Goal: Task Accomplishment & Management: Manage account settings

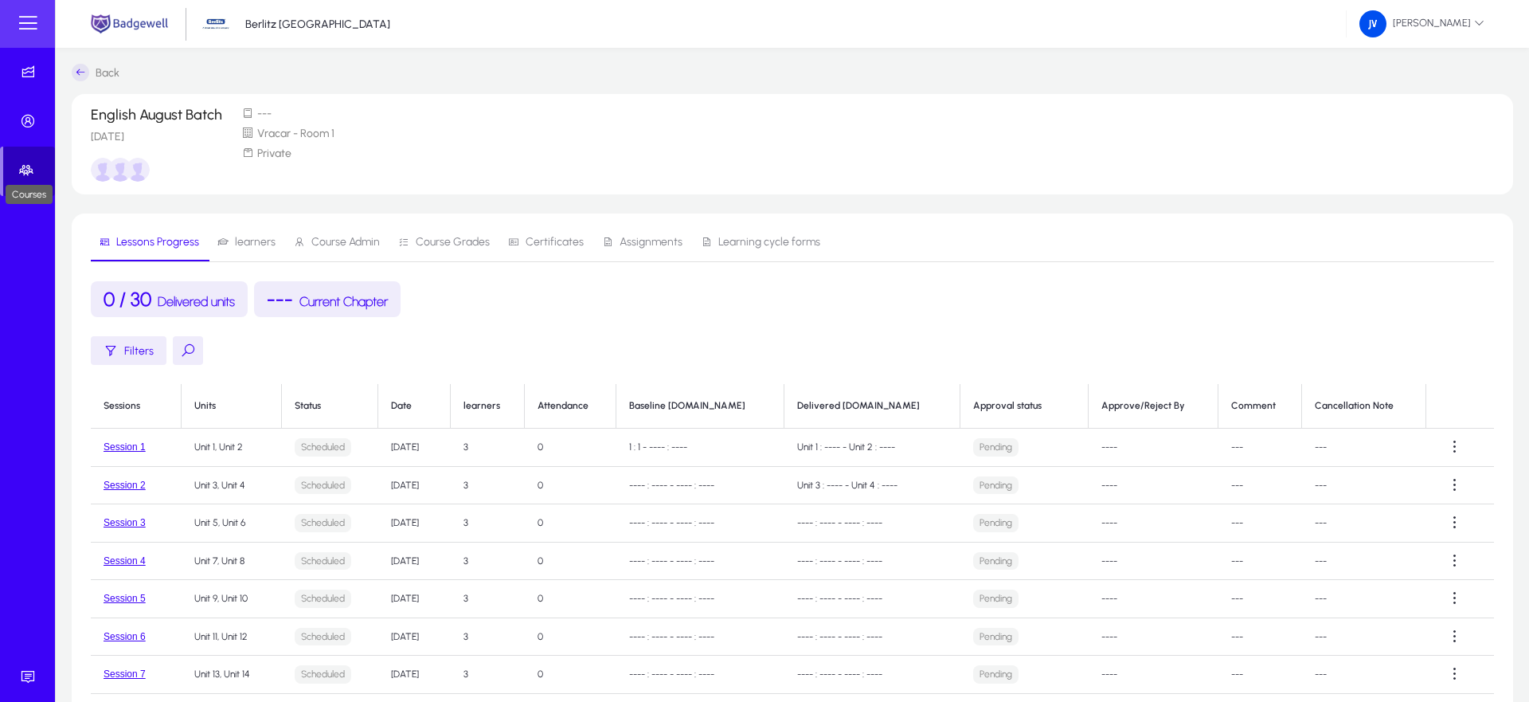
click at [30, 174] on icon at bounding box center [29, 170] width 22 height 16
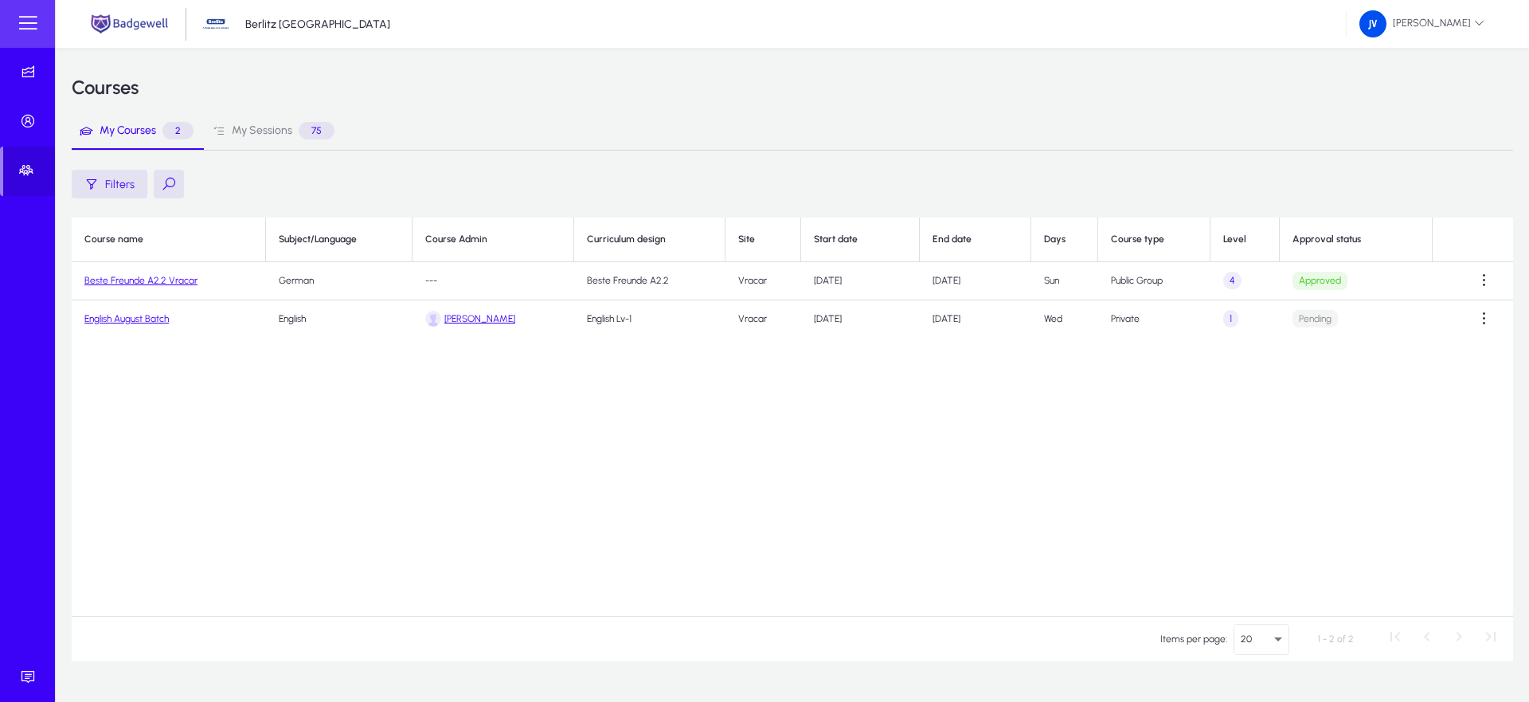
click at [143, 279] on link "Beste Freunde A2.2 Vracar" at bounding box center [140, 280] width 113 height 11
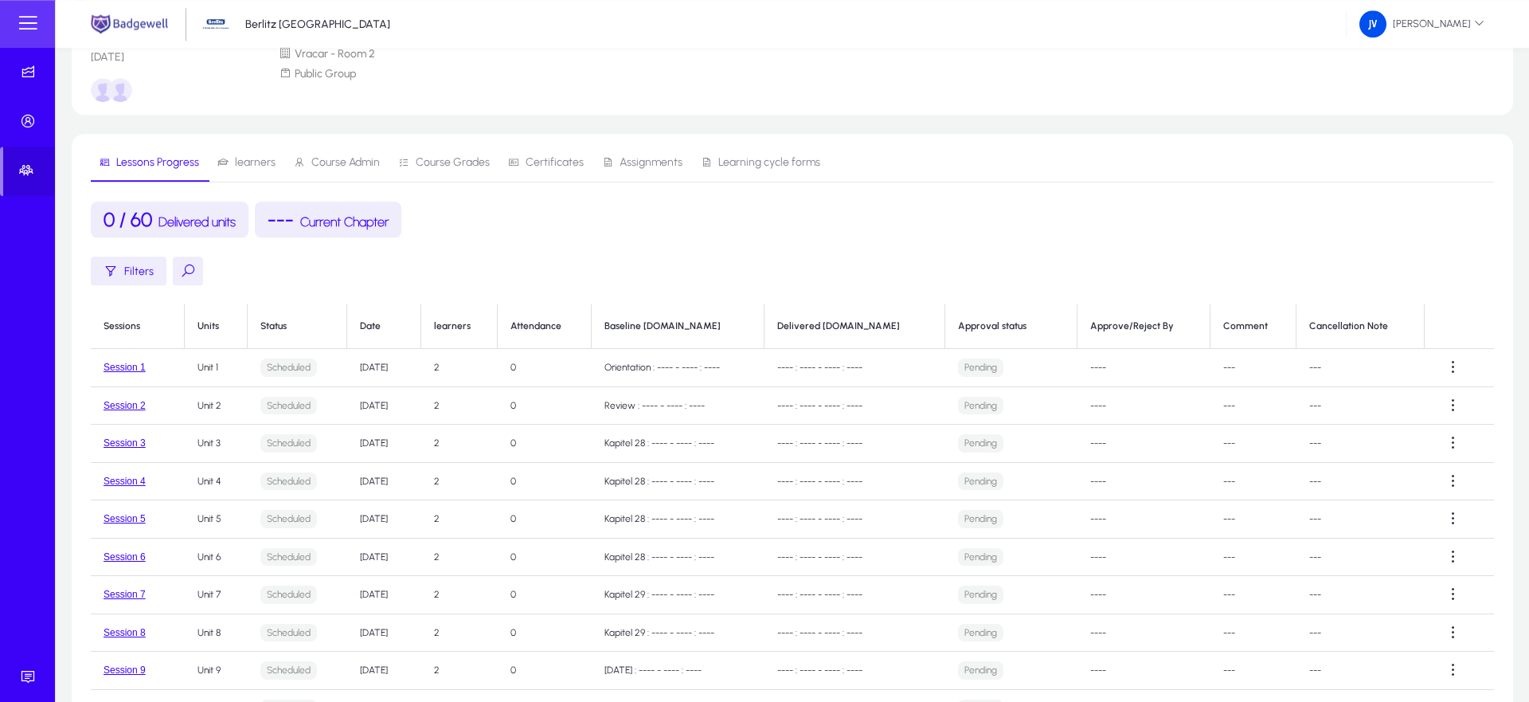
scroll to position [81, 0]
click at [1454, 366] on span at bounding box center [1454, 366] width 32 height 32
click at [1438, 402] on icon at bounding box center [1445, 405] width 19 height 8
click at [1305, 401] on span "Deliver" at bounding box center [1316, 404] width 64 height 14
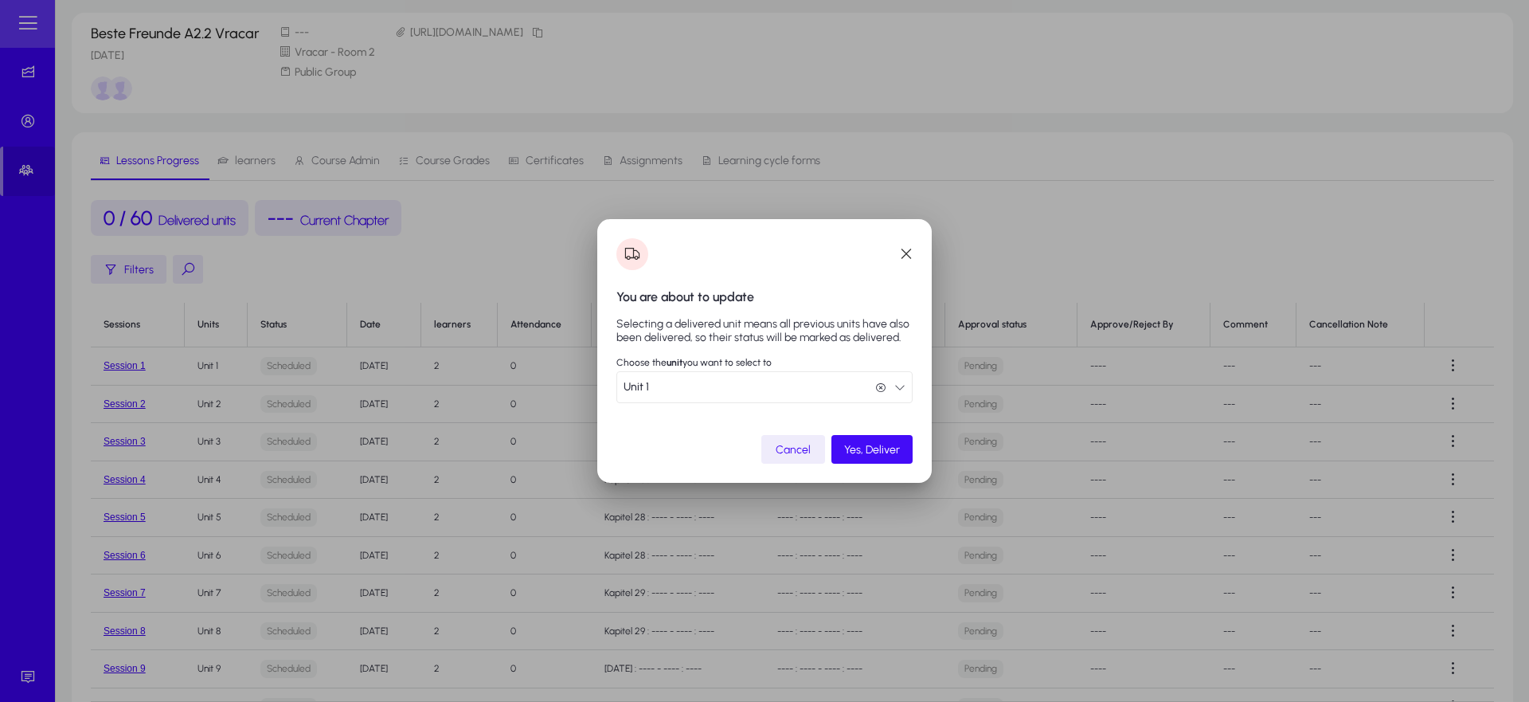
click at [864, 452] on span "Yes, Deliver" at bounding box center [872, 450] width 56 height 14
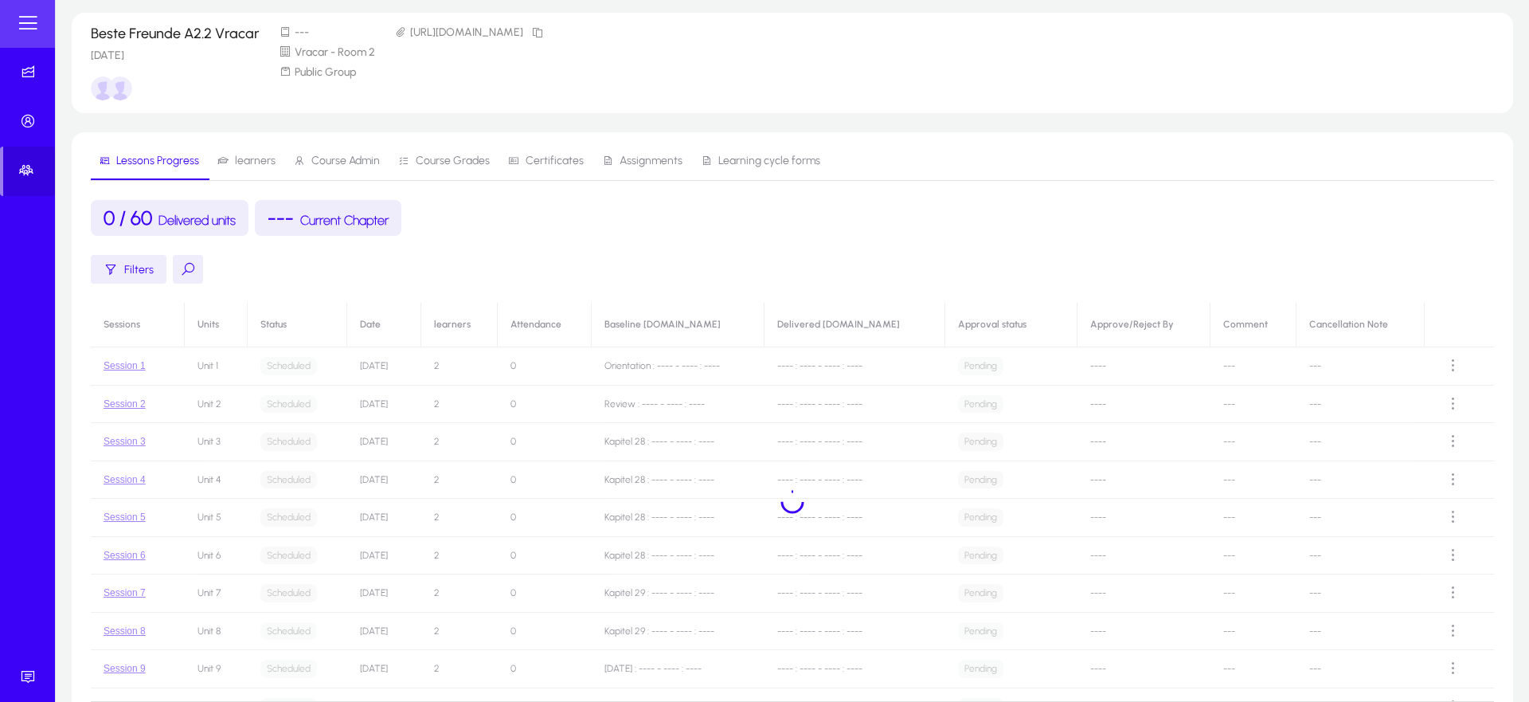
scroll to position [81, 0]
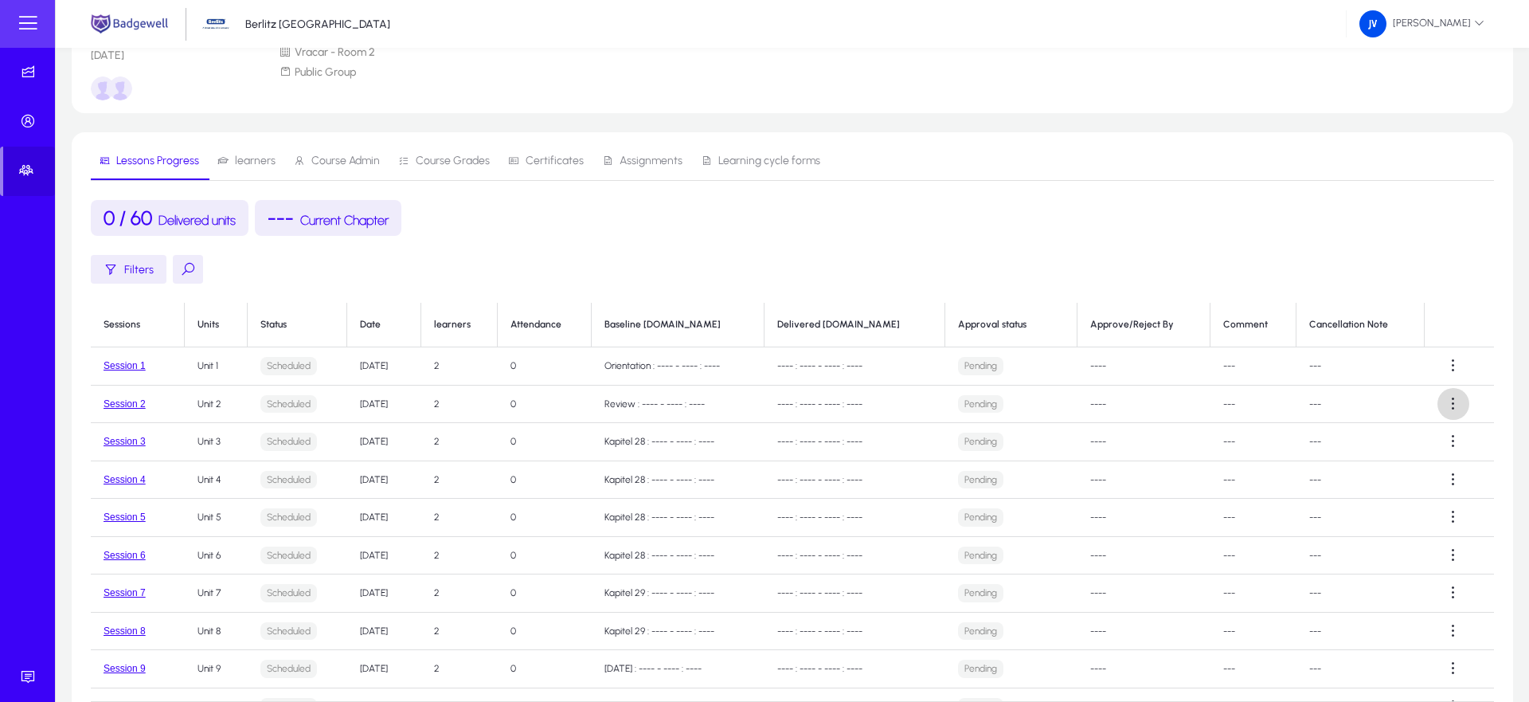
click at [1449, 408] on span at bounding box center [1454, 404] width 32 height 32
click at [1277, 441] on button "Deliver" at bounding box center [1315, 442] width 89 height 33
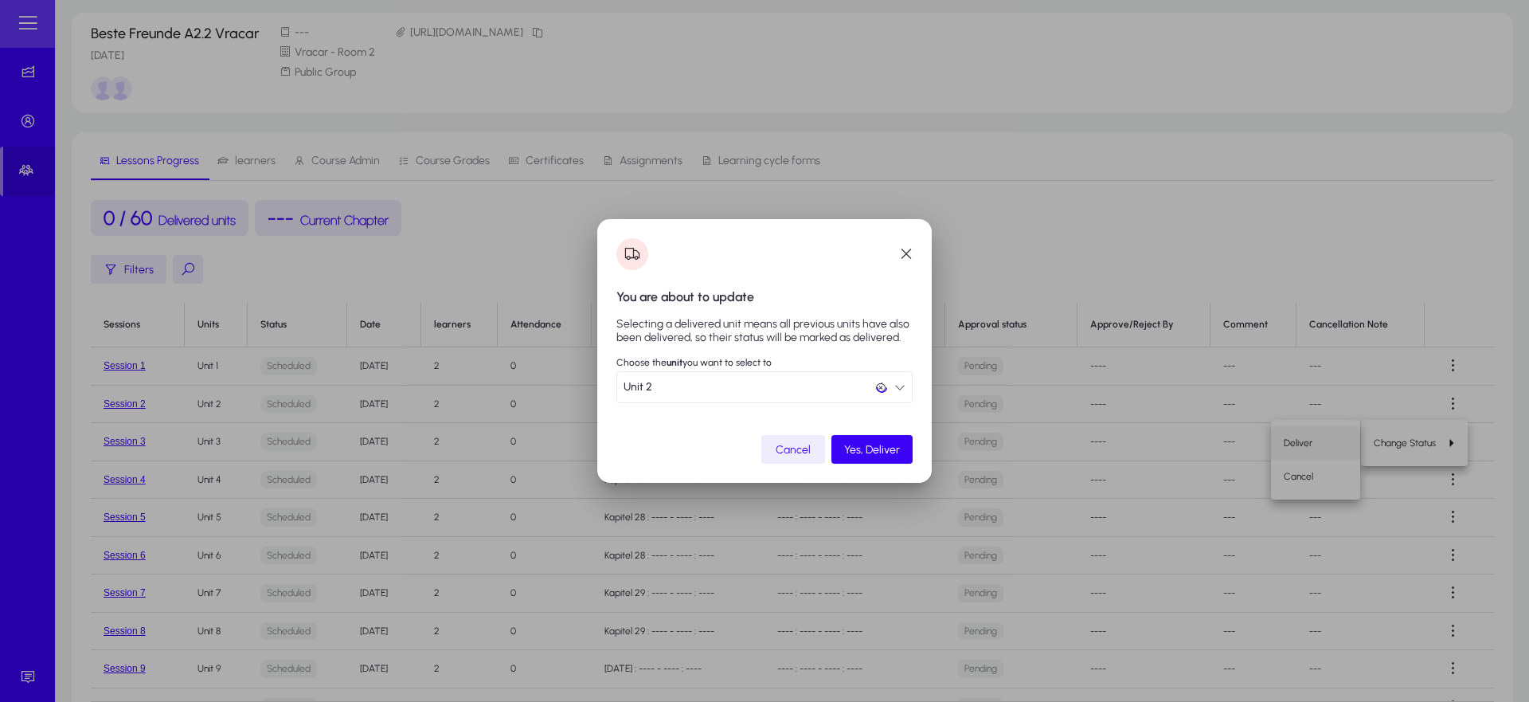
scroll to position [0, 0]
click at [881, 441] on span "submit" at bounding box center [871, 449] width 81 height 38
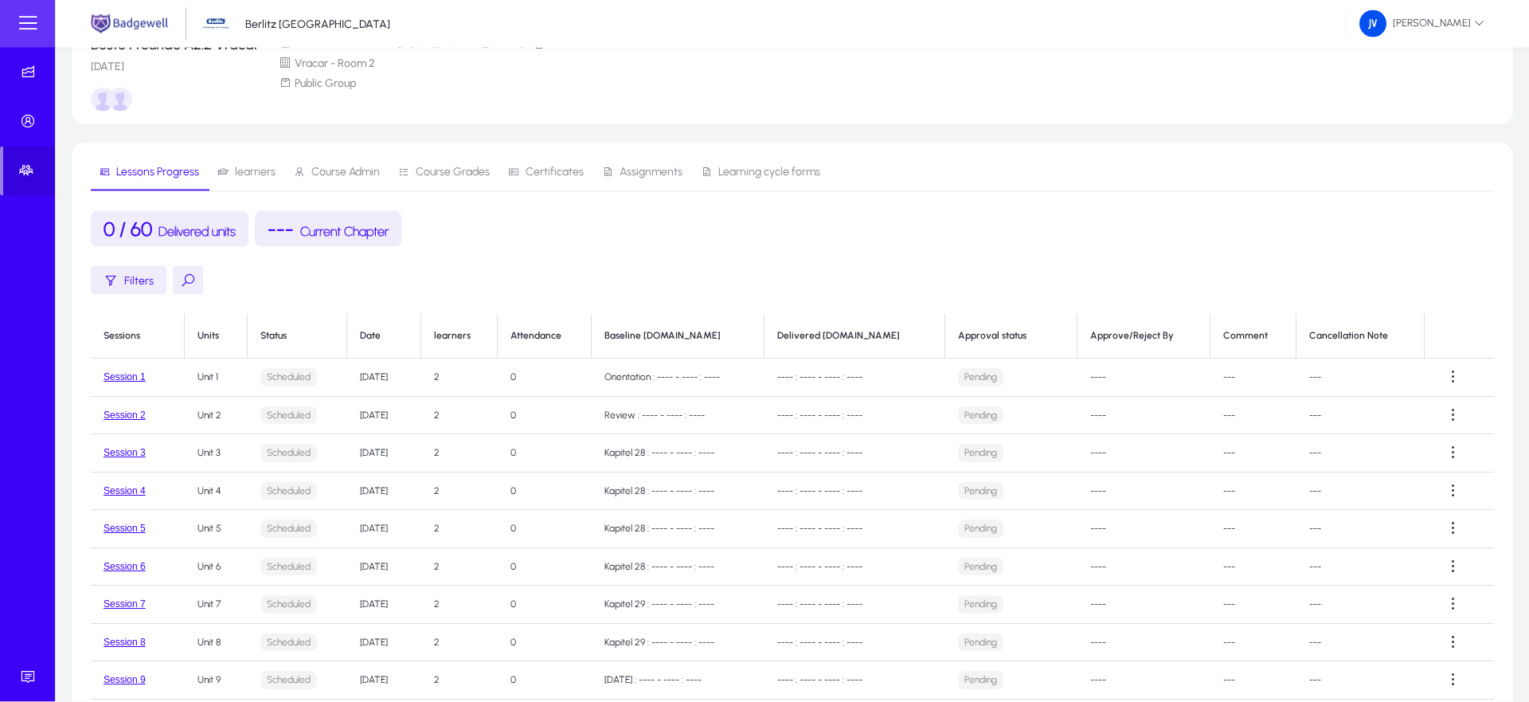
scroll to position [81, 0]
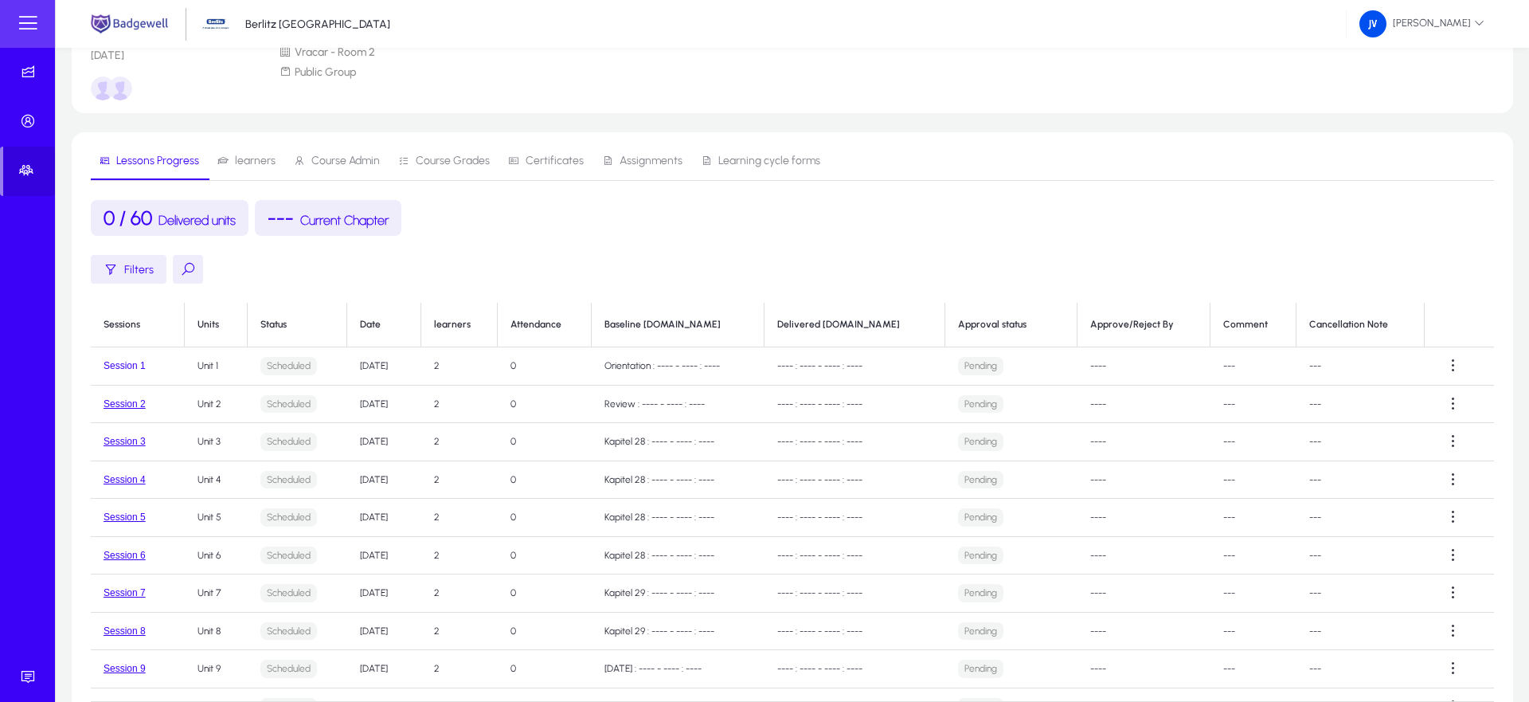
click at [123, 362] on button "Session 1" at bounding box center [125, 365] width 42 height 11
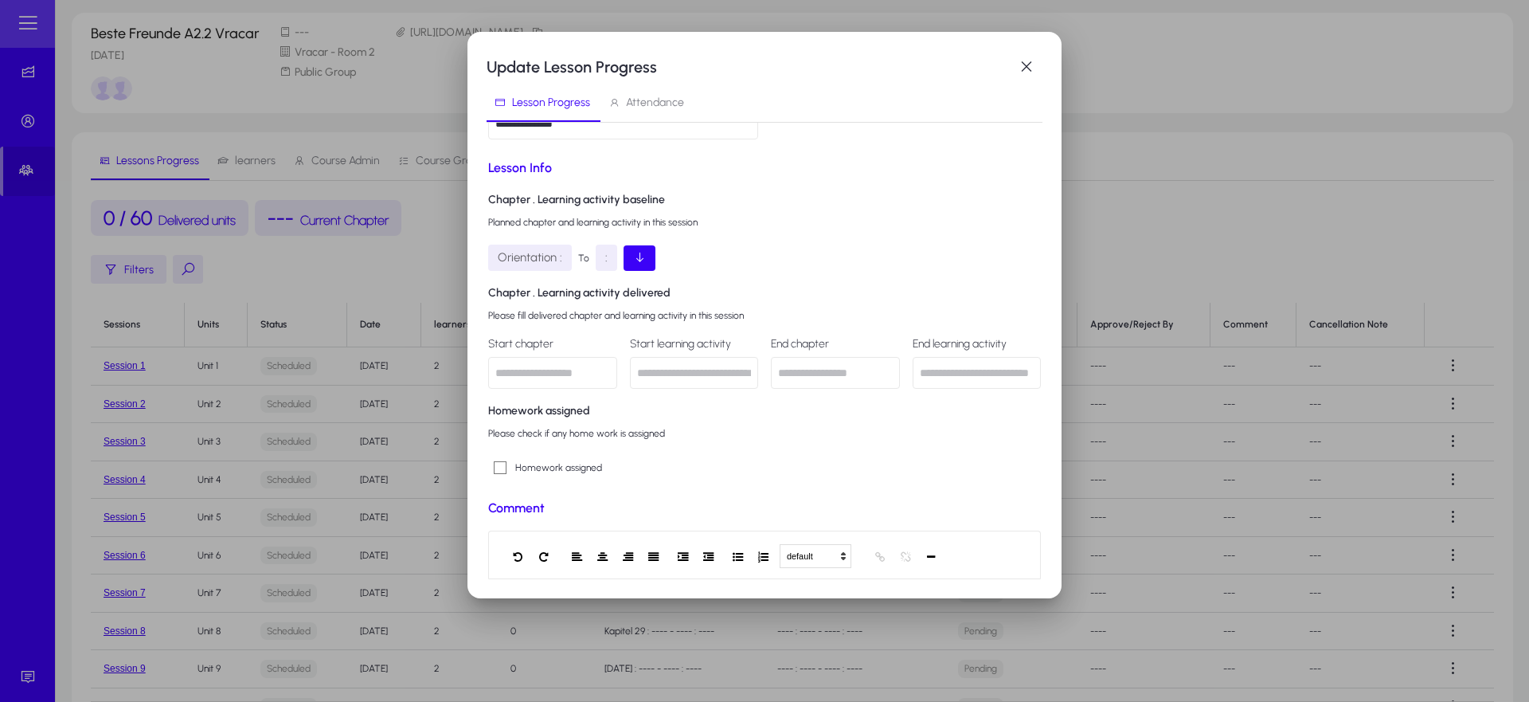
scroll to position [344, 0]
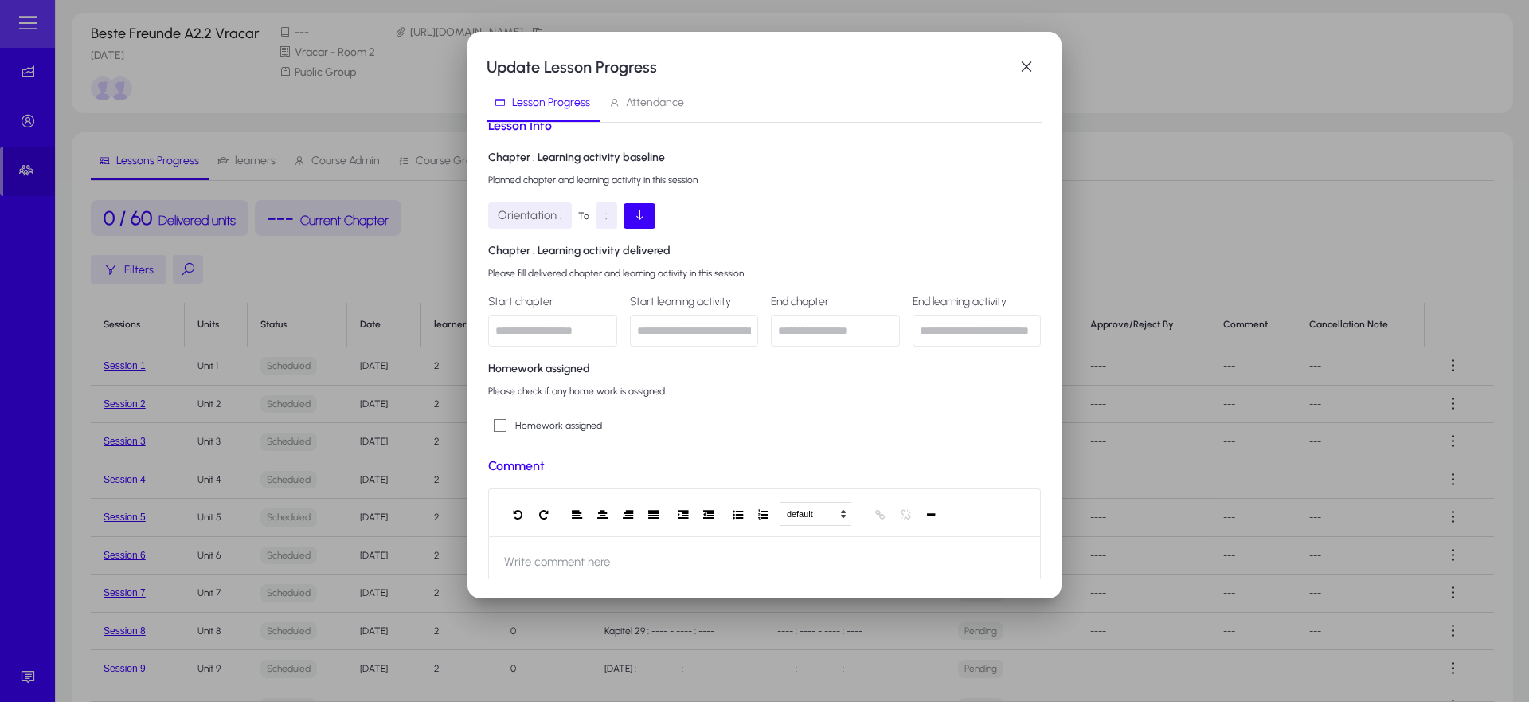
click at [589, 334] on input "text" at bounding box center [552, 331] width 129 height 32
type input "**********"
click at [787, 372] on h4 "Homework assigned" at bounding box center [764, 368] width 553 height 19
click at [831, 333] on input "text" at bounding box center [835, 331] width 129 height 32
type input "*"
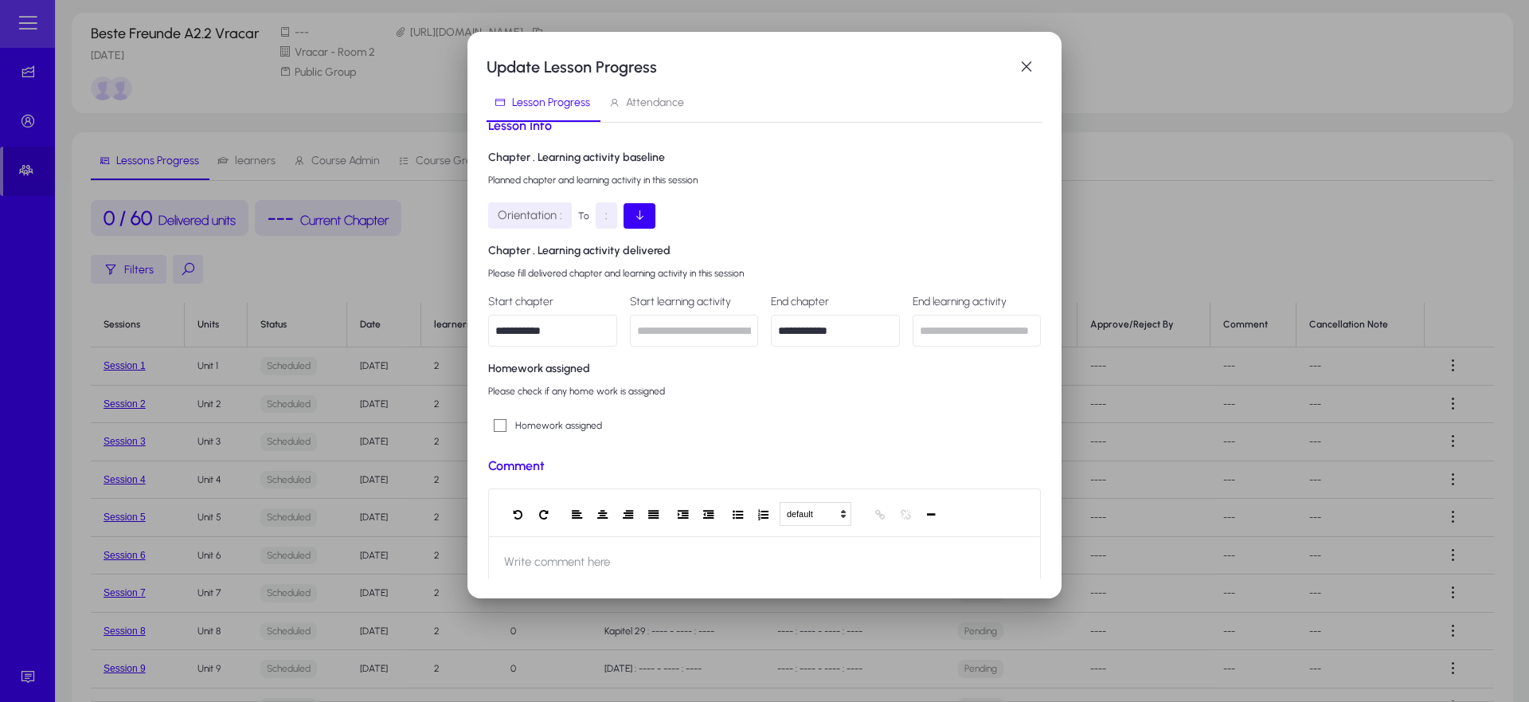
type input "**********"
click at [733, 405] on div "**********" at bounding box center [764, 286] width 553 height 340
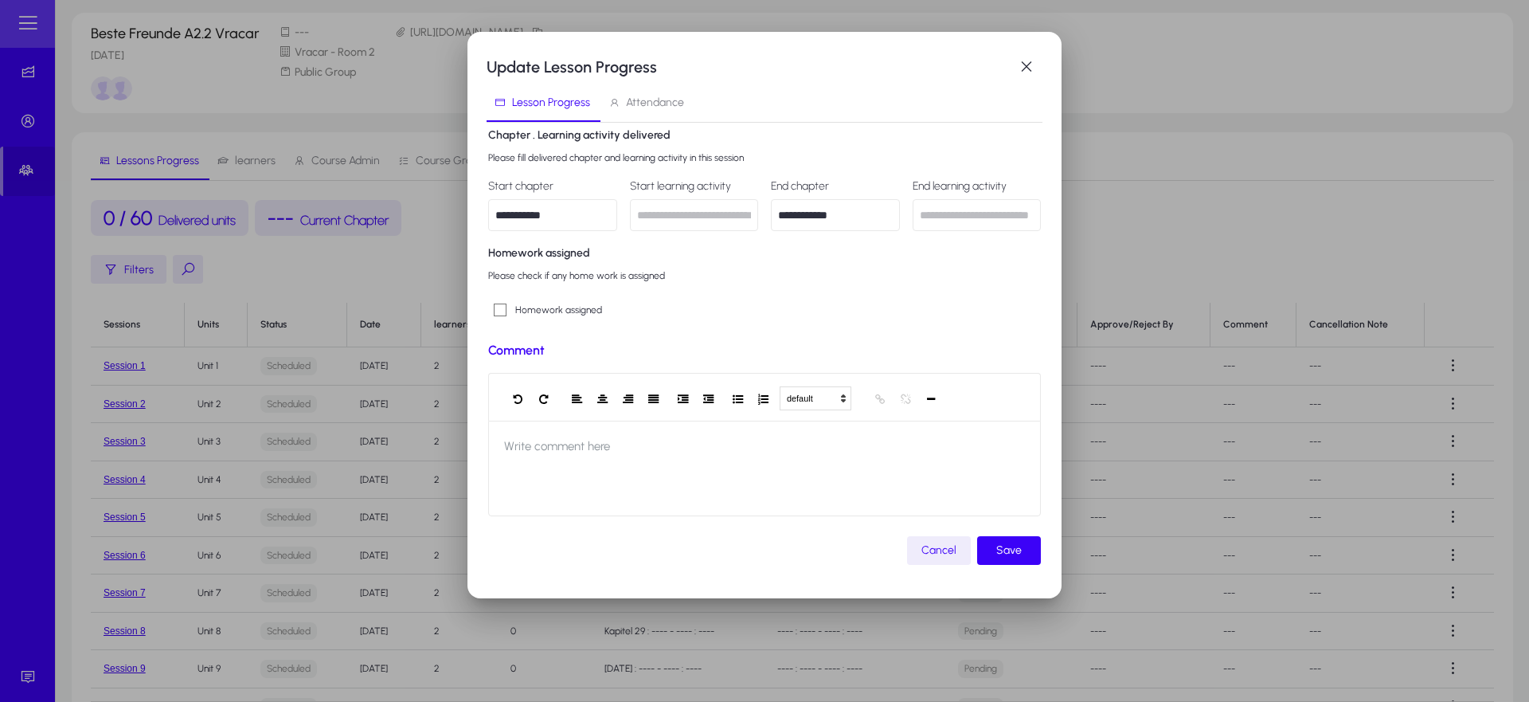
scroll to position [471, 0]
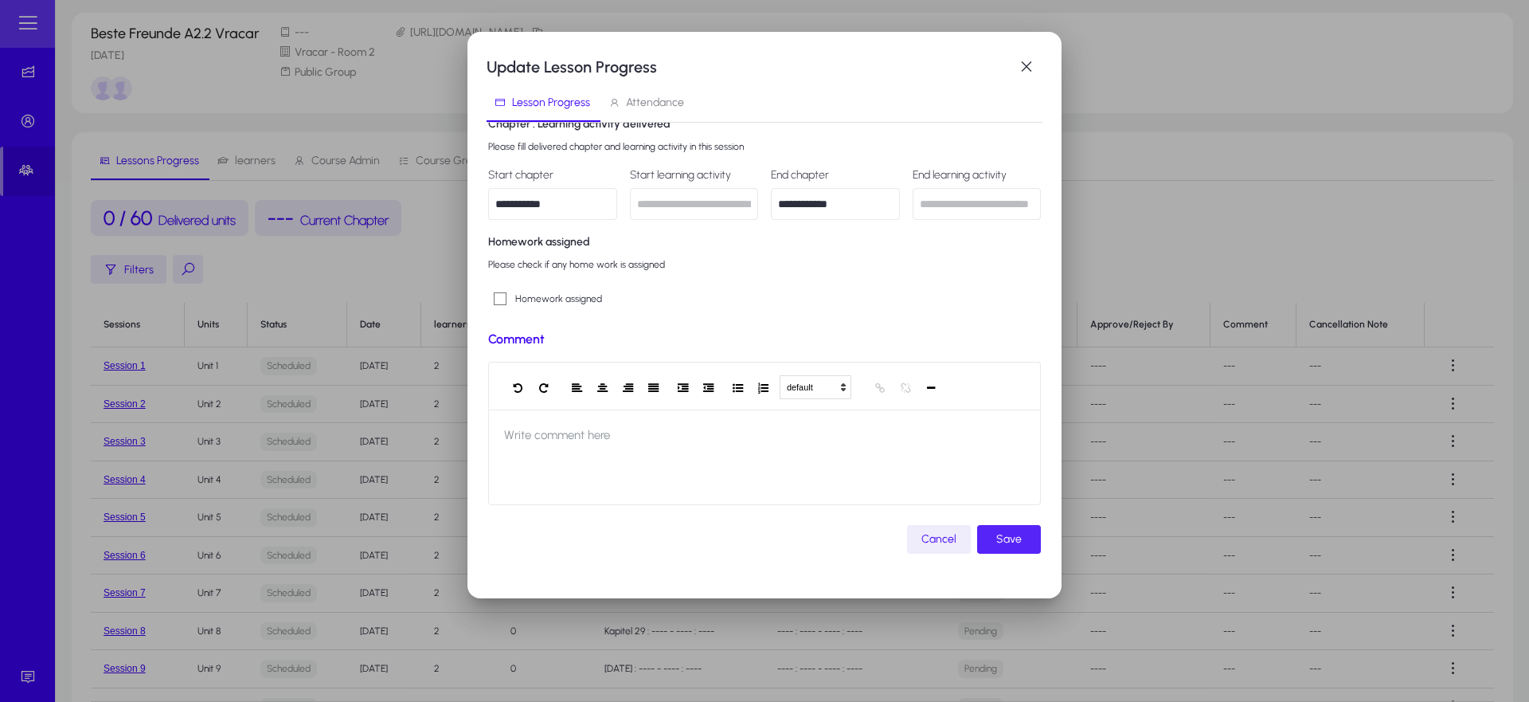
click at [1000, 537] on span "Save" at bounding box center [1008, 539] width 25 height 19
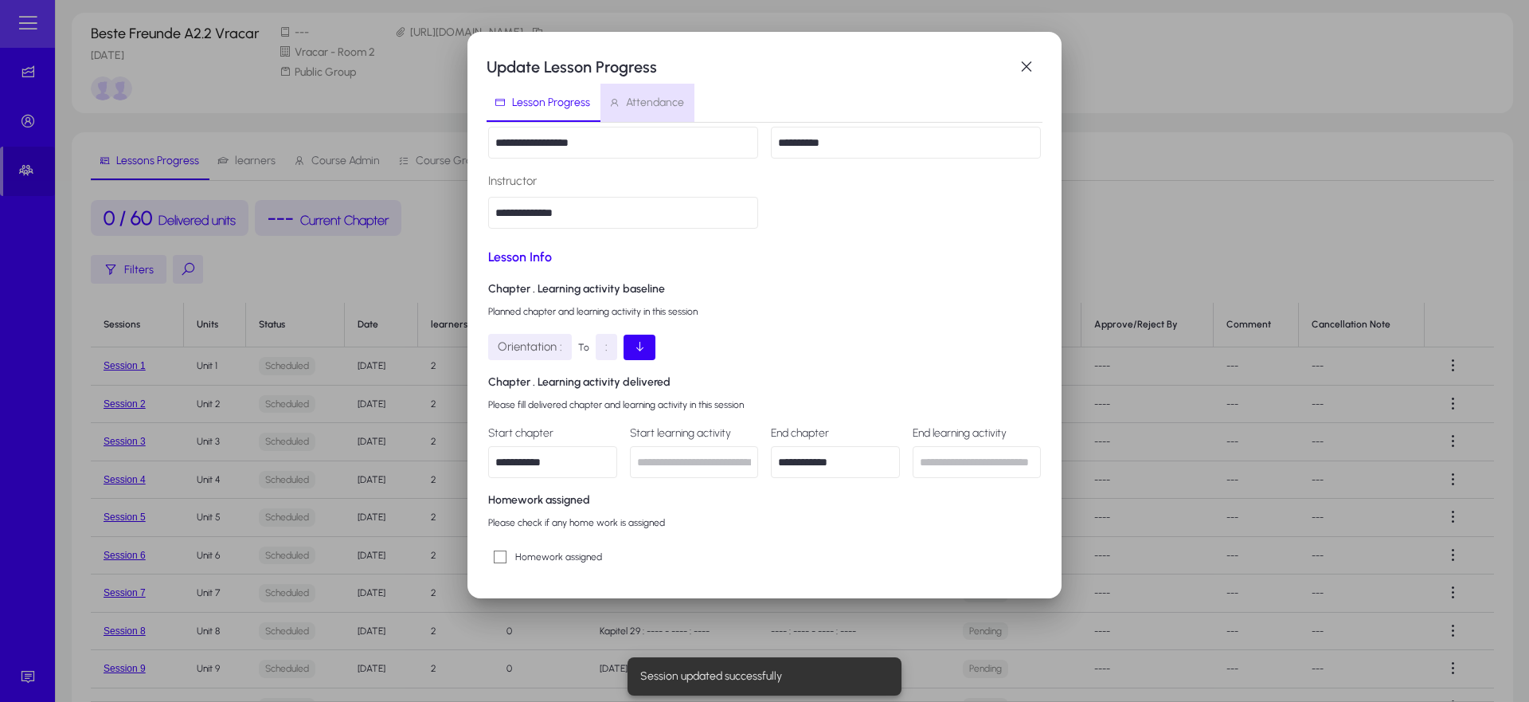
click at [667, 100] on span "Attendance" at bounding box center [655, 102] width 58 height 11
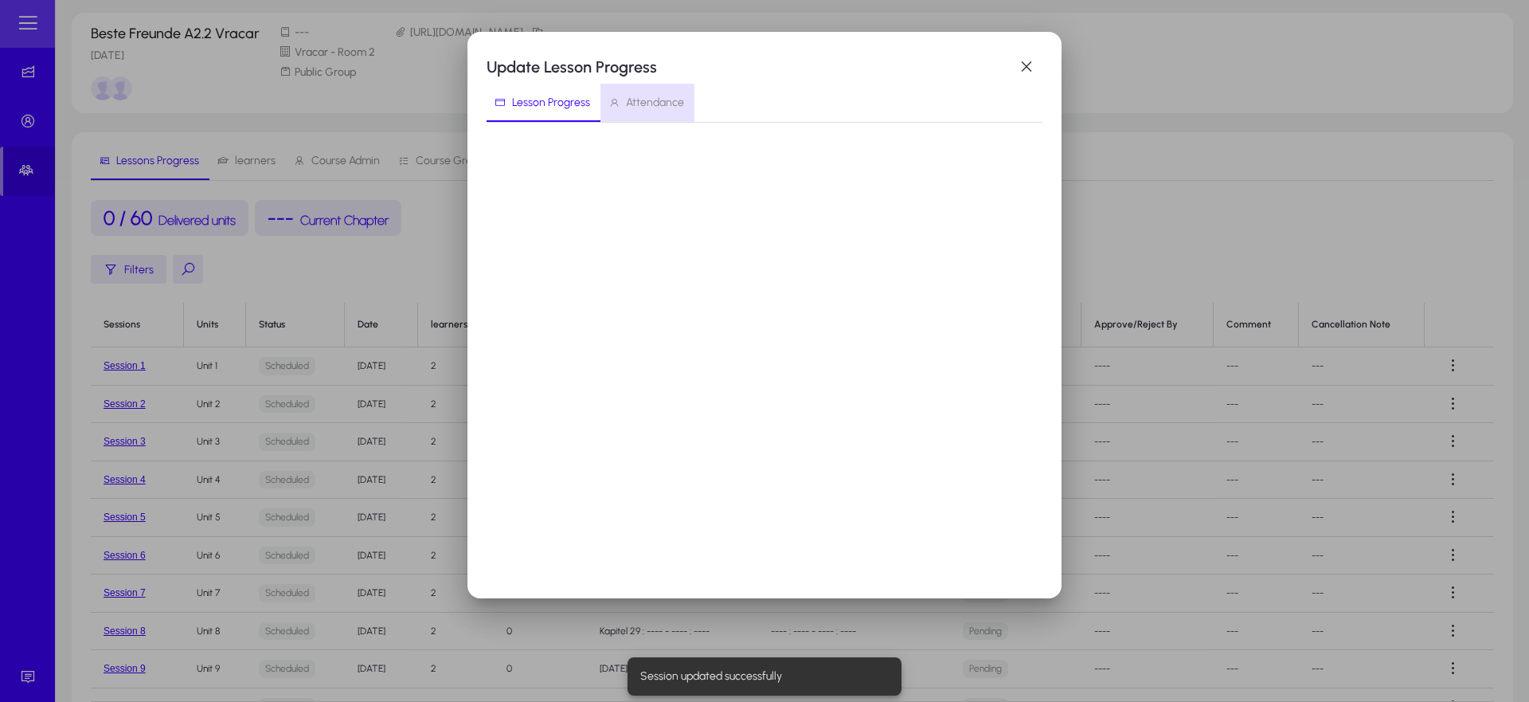
scroll to position [213, 0]
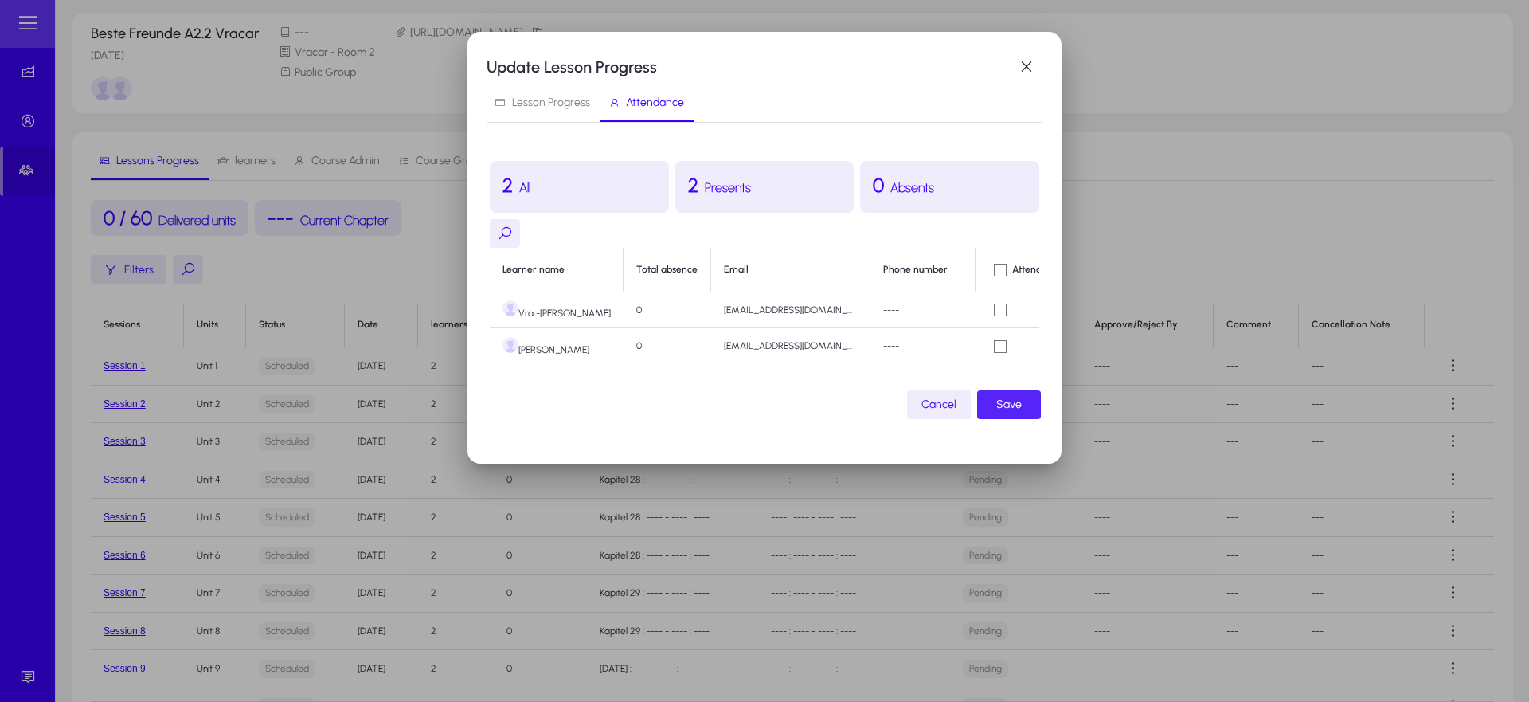
click at [1007, 407] on span "Save" at bounding box center [1008, 404] width 25 height 19
click at [1010, 396] on span "Save" at bounding box center [1008, 404] width 25 height 19
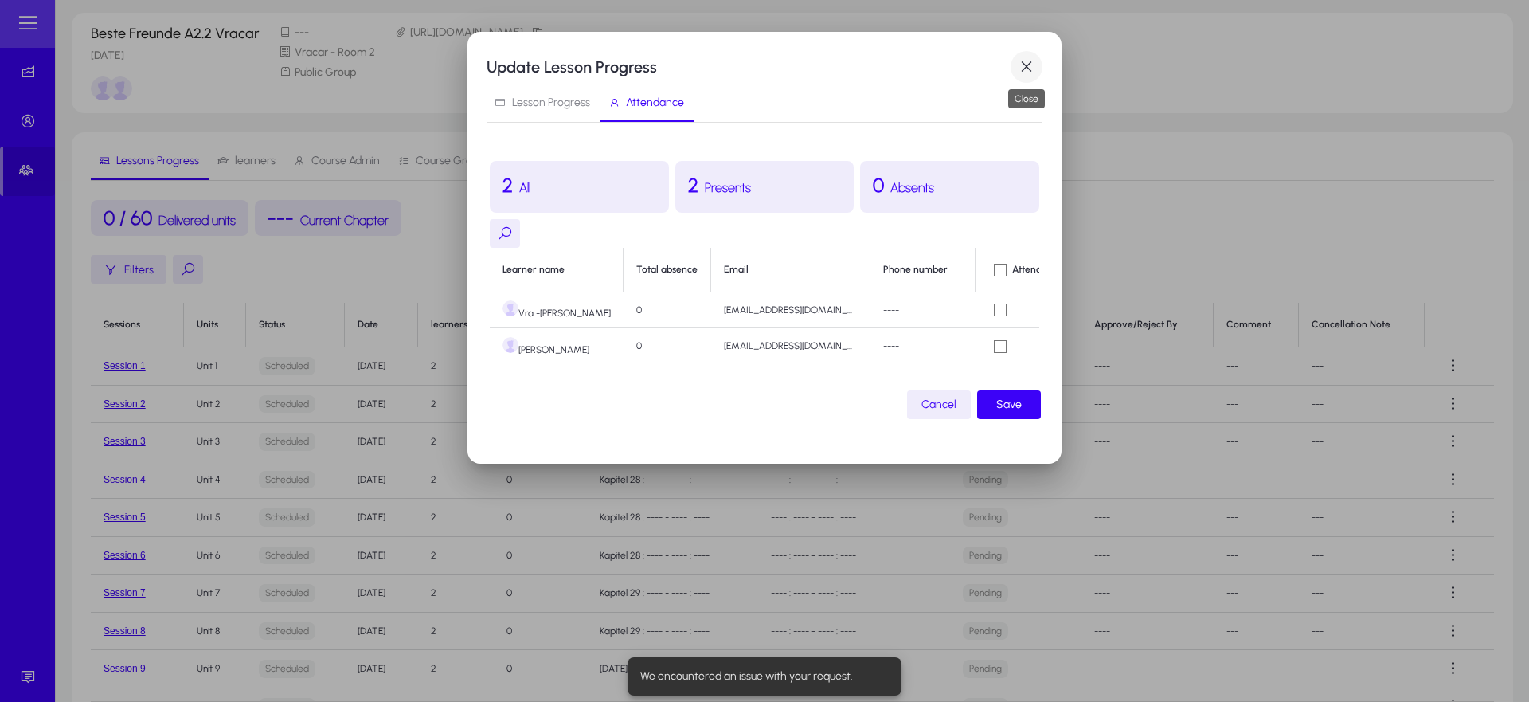
click at [1027, 70] on span "button" at bounding box center [1027, 67] width 32 height 32
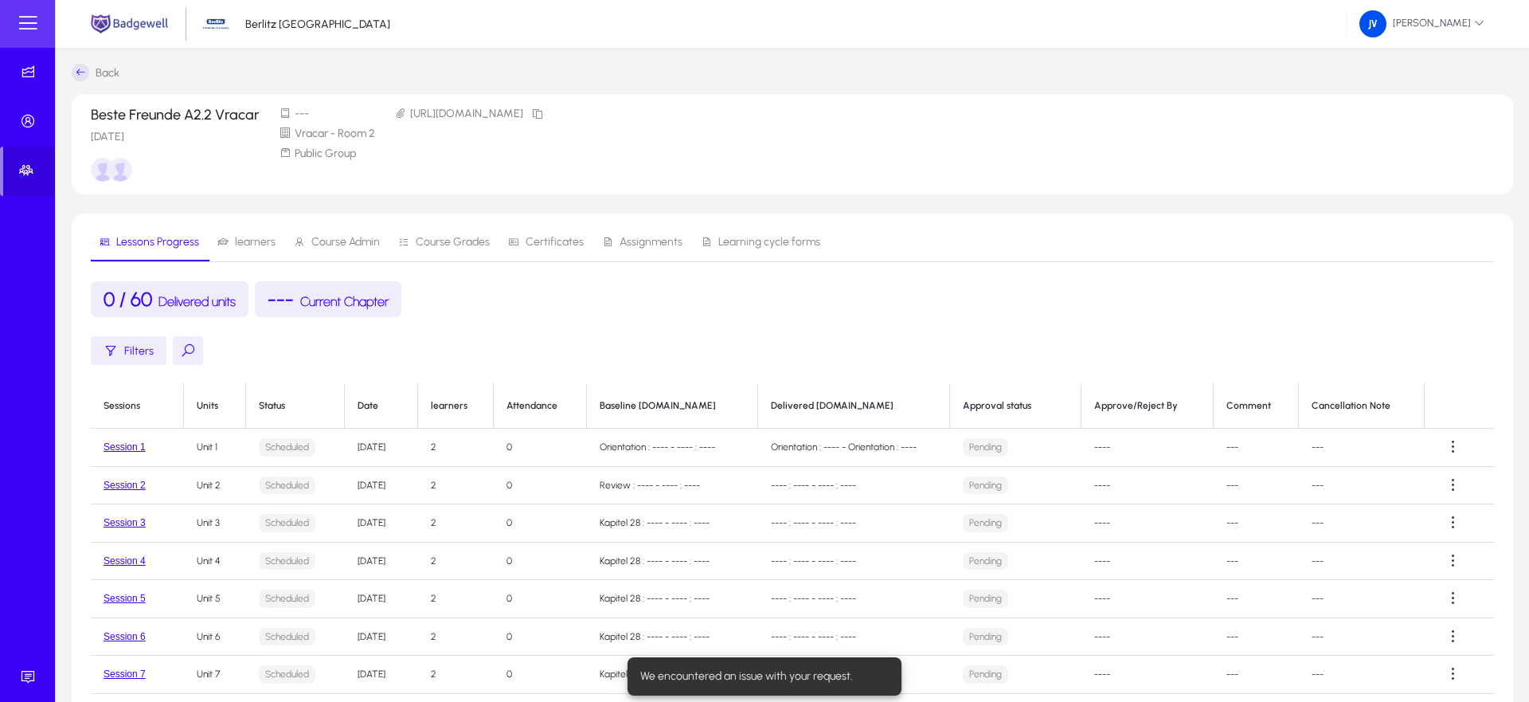
scroll to position [81, 0]
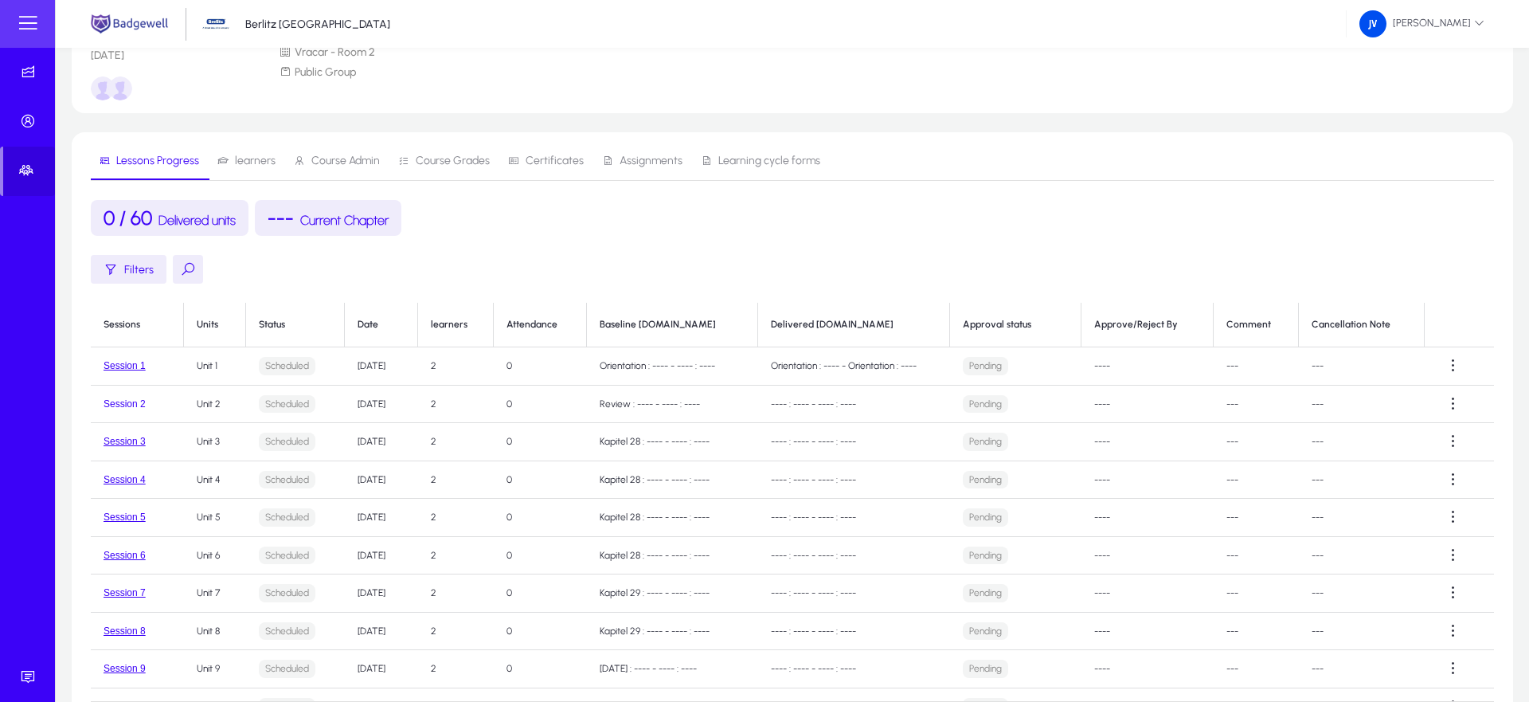
click at [123, 401] on button "Session 2" at bounding box center [125, 403] width 42 height 11
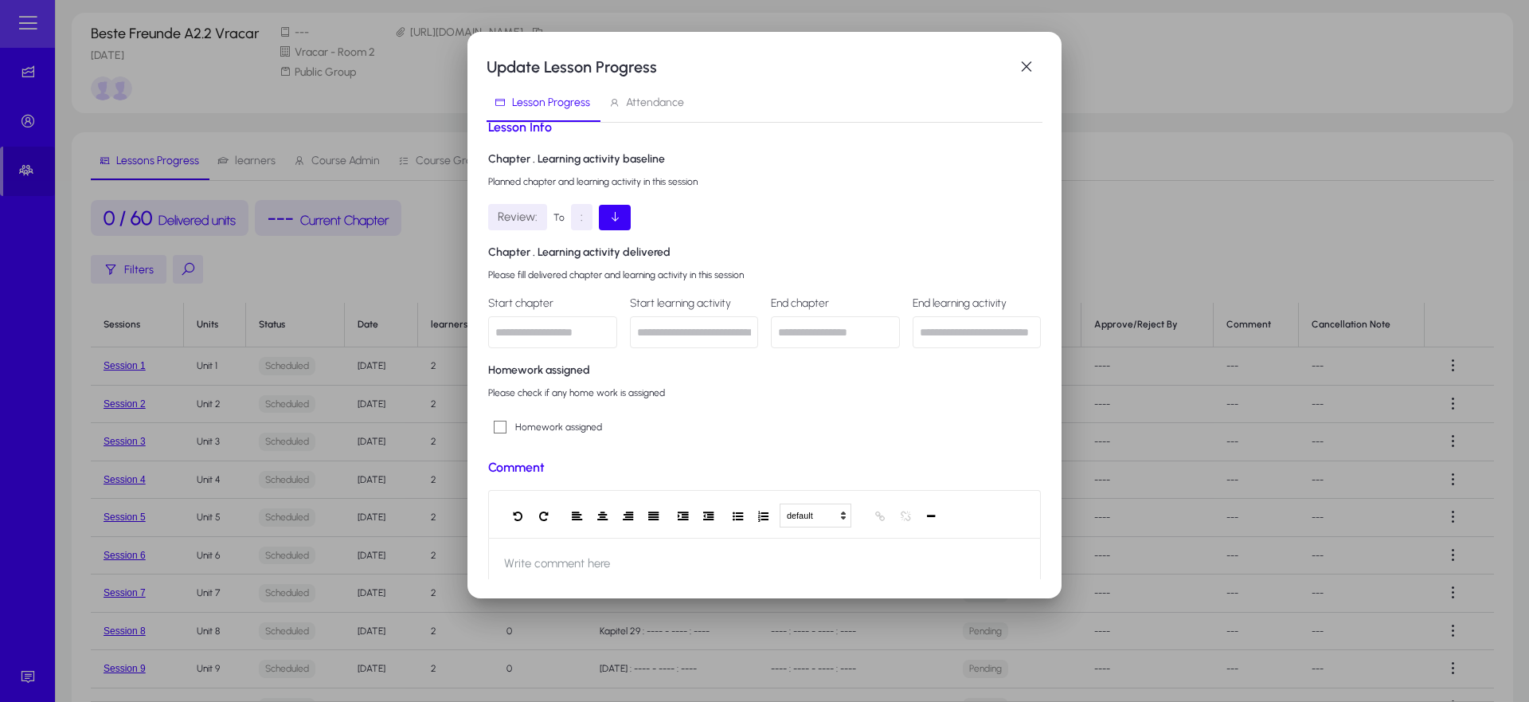
scroll to position [344, 0]
click at [564, 336] on input "text" at bounding box center [552, 331] width 129 height 32
type input "**********"
click at [796, 331] on input "text" at bounding box center [835, 331] width 129 height 32
type input "**********"
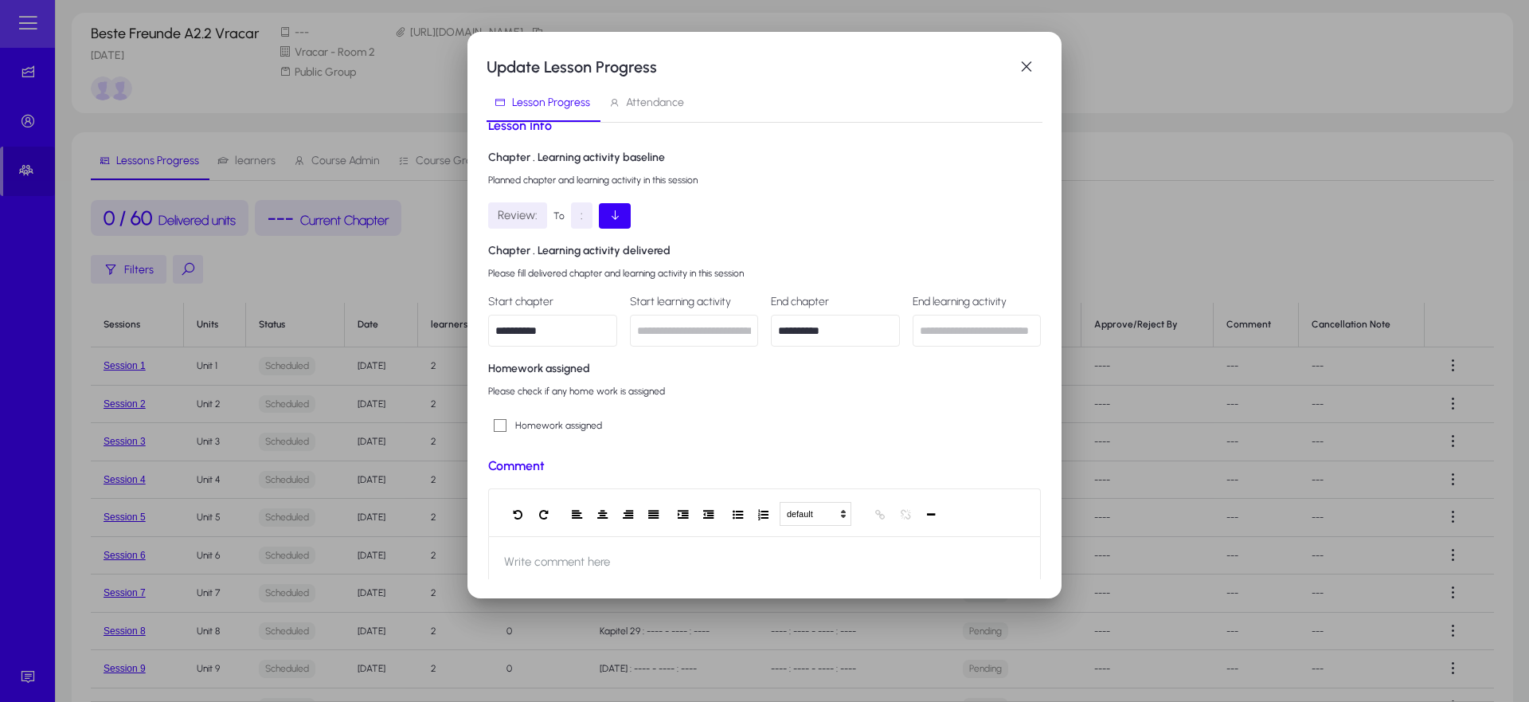
click at [774, 403] on div "**********" at bounding box center [764, 286] width 553 height 340
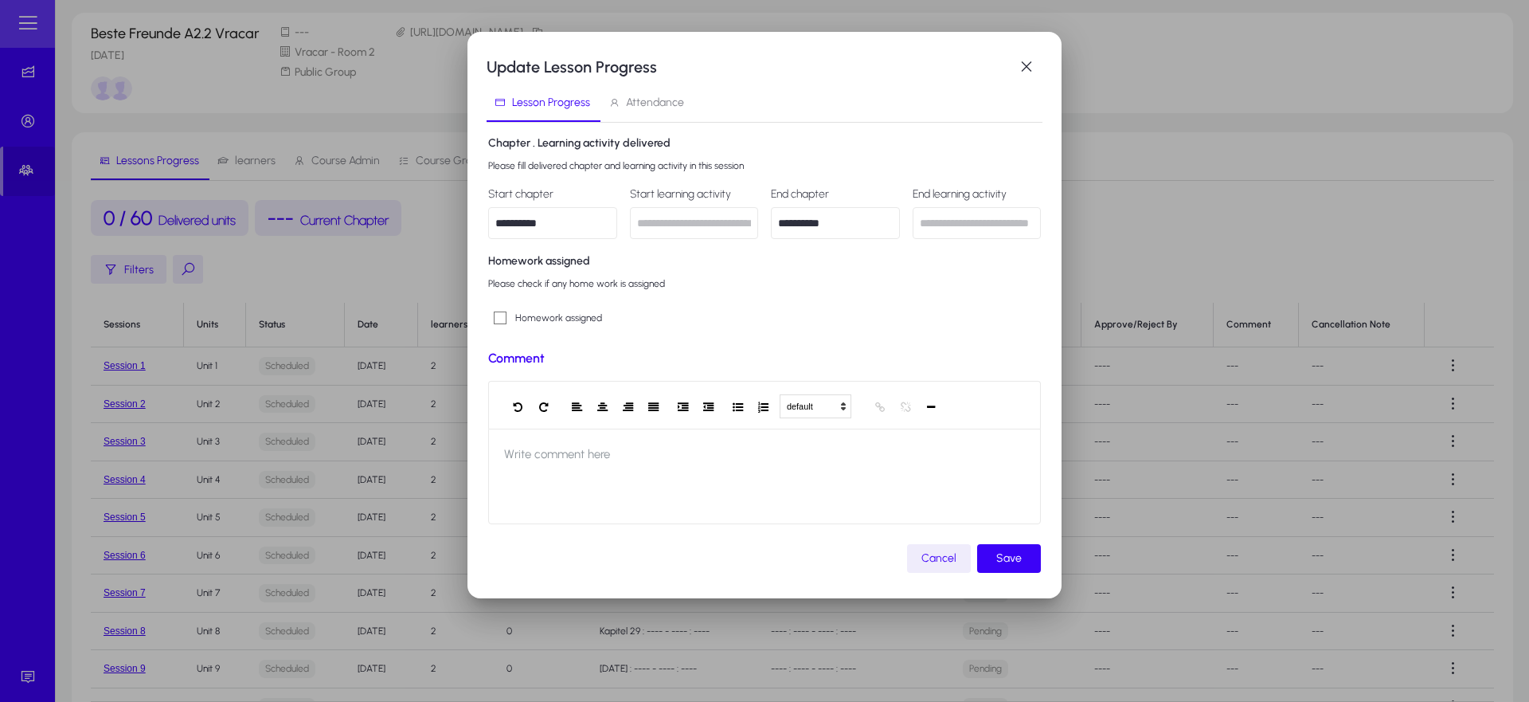
scroll to position [471, 0]
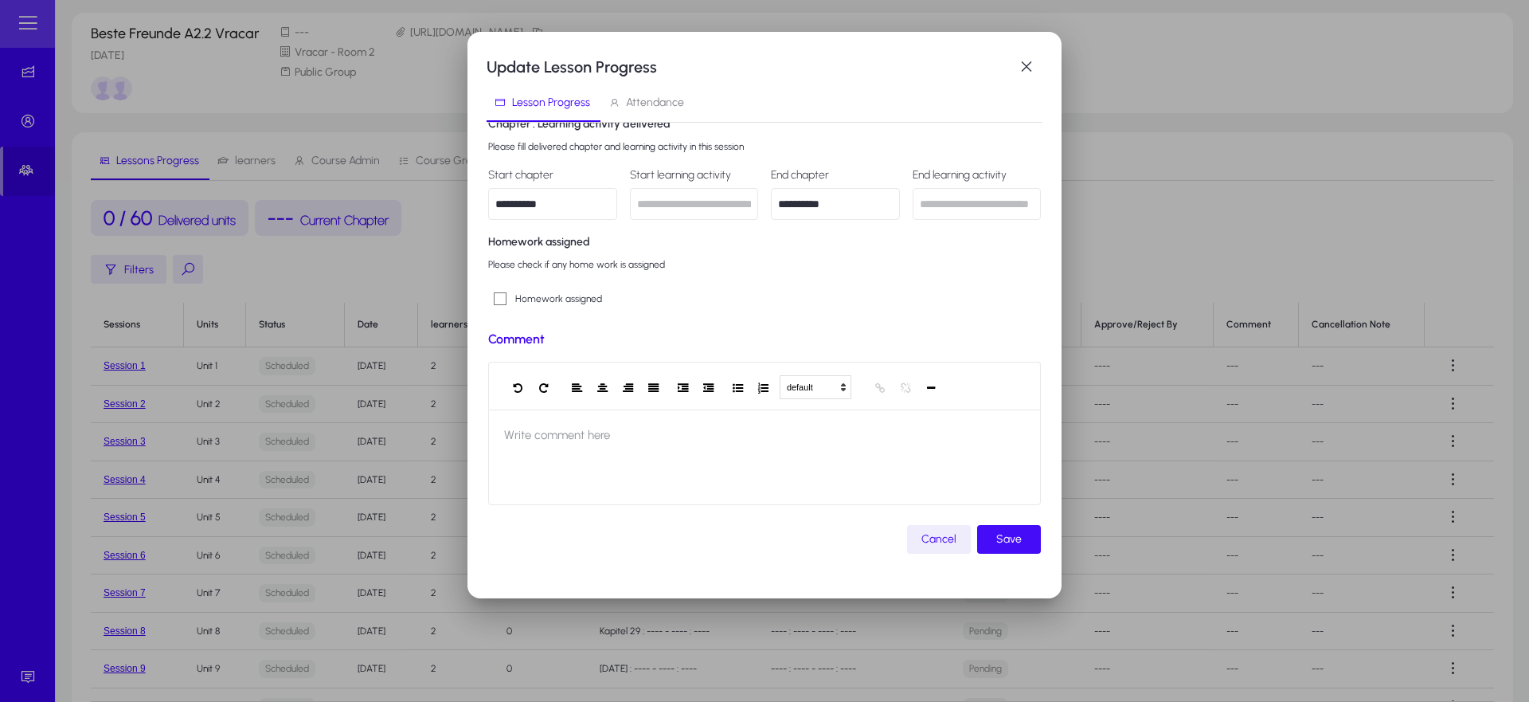
click at [1007, 544] on span "Save" at bounding box center [1008, 539] width 25 height 19
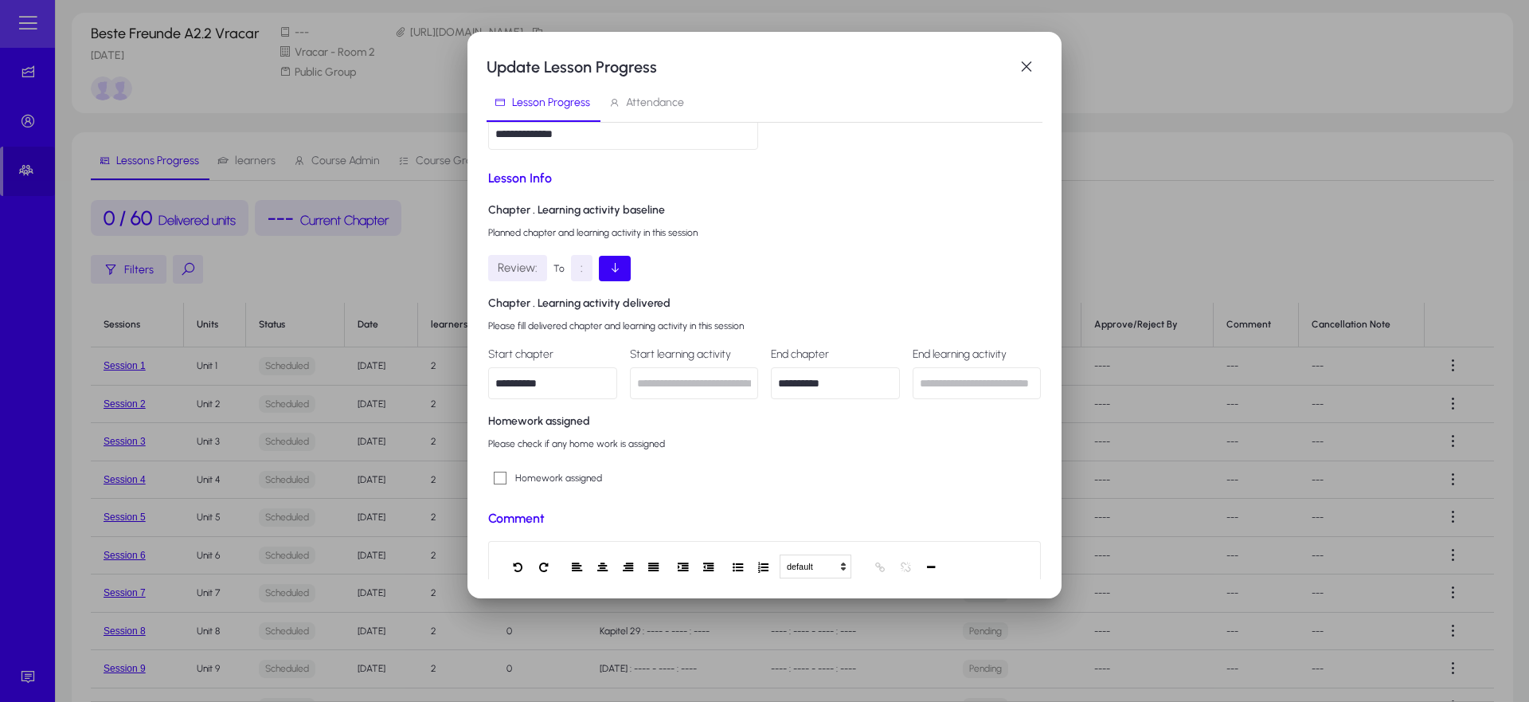
scroll to position [213, 0]
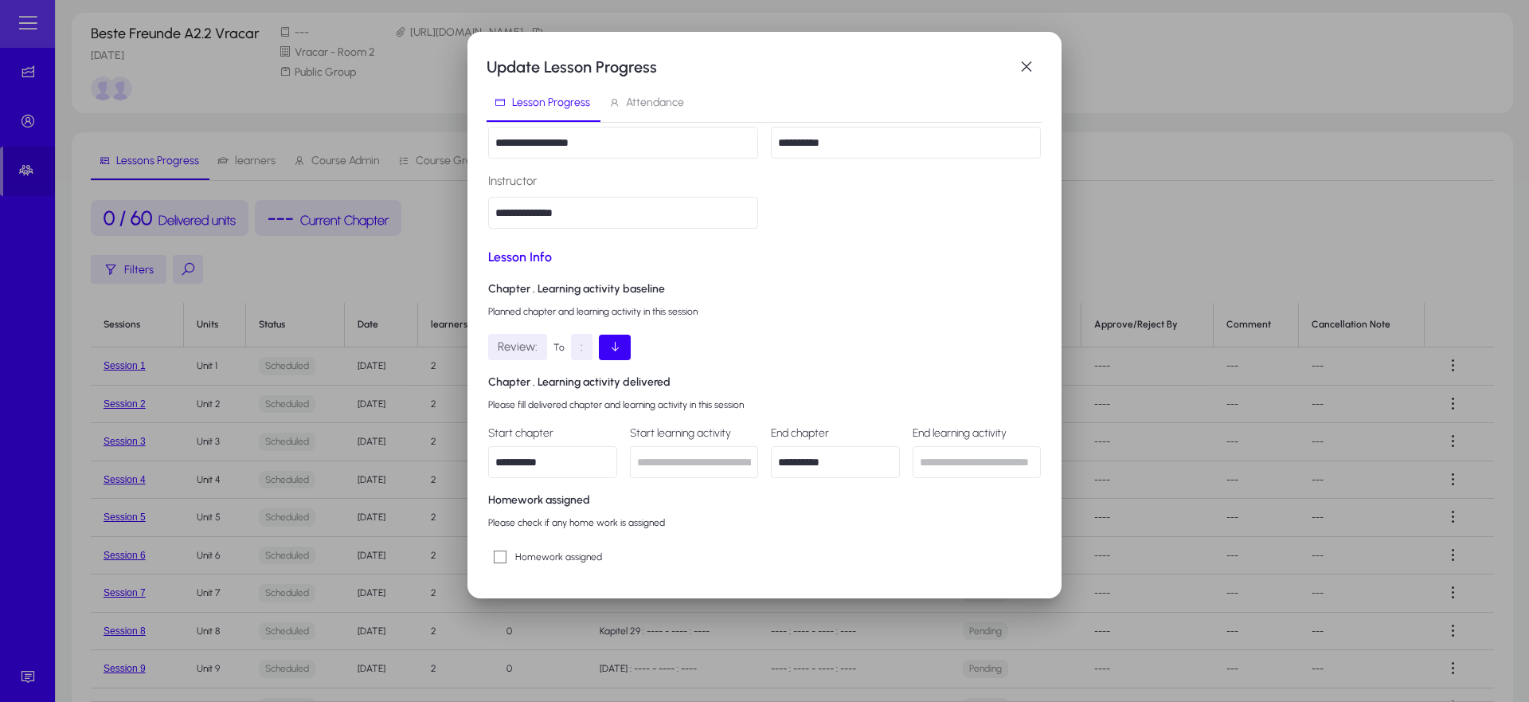
click at [663, 98] on span "Attendance" at bounding box center [655, 102] width 58 height 11
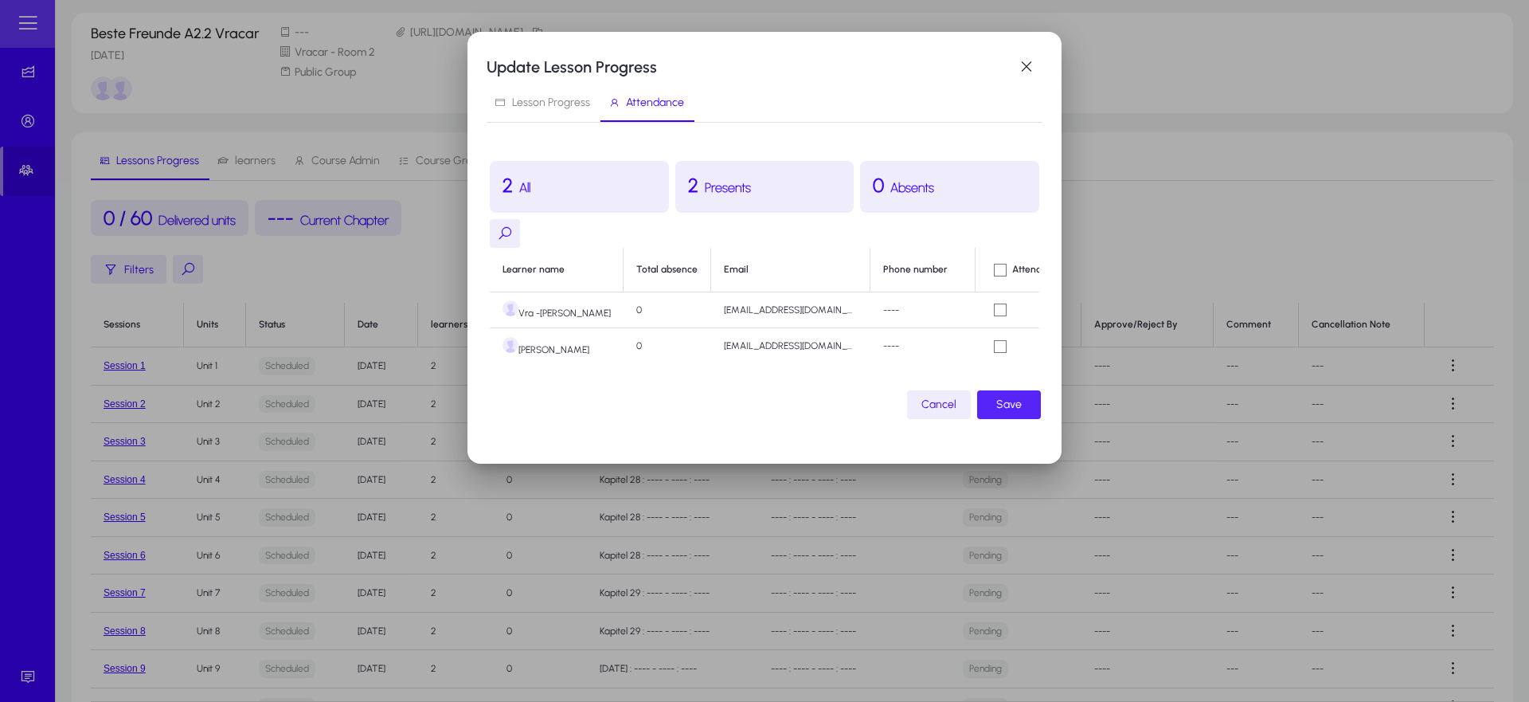
click at [1011, 409] on span "Save" at bounding box center [1008, 404] width 25 height 19
click at [1031, 68] on span "button" at bounding box center [1027, 67] width 32 height 32
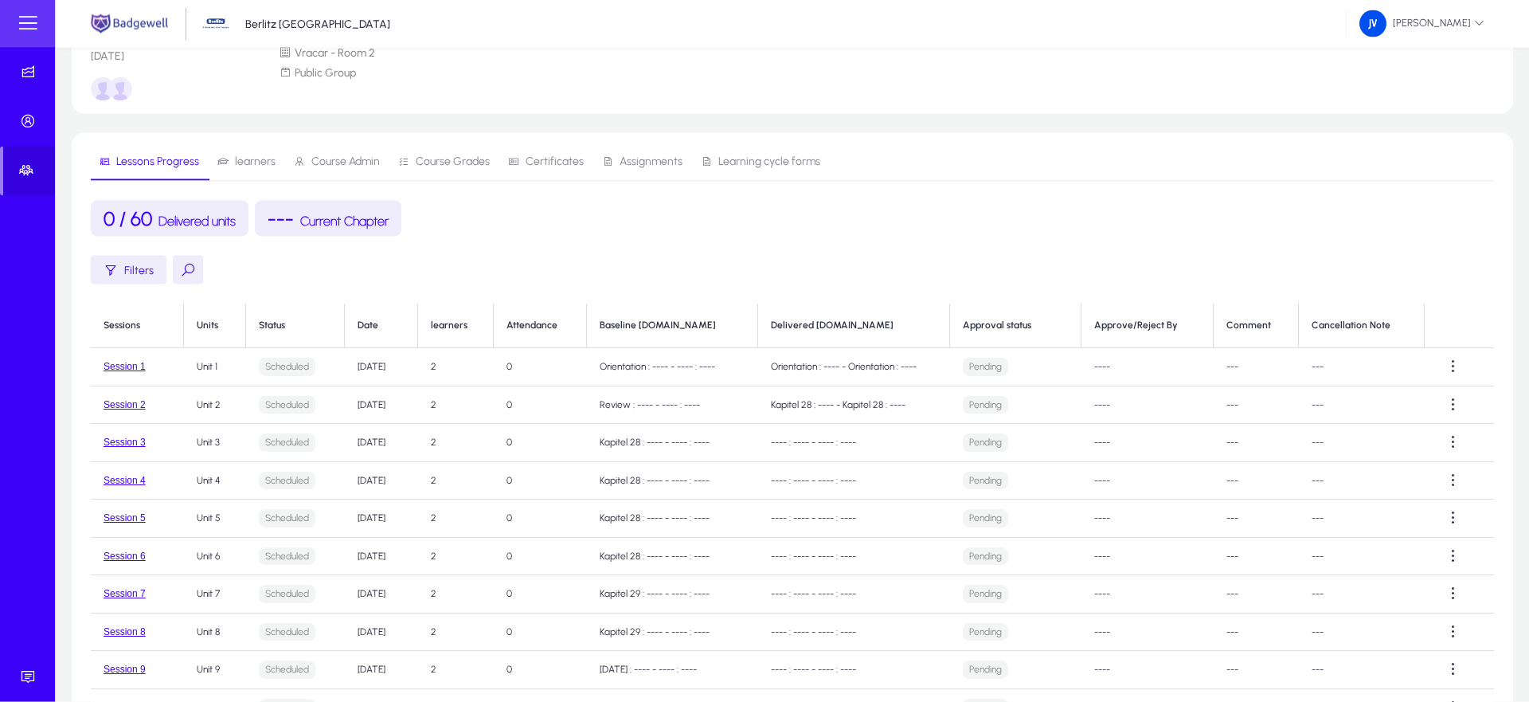
scroll to position [81, 0]
click at [1450, 370] on span at bounding box center [1454, 366] width 32 height 32
click at [1334, 406] on span "Deliver" at bounding box center [1319, 404] width 64 height 14
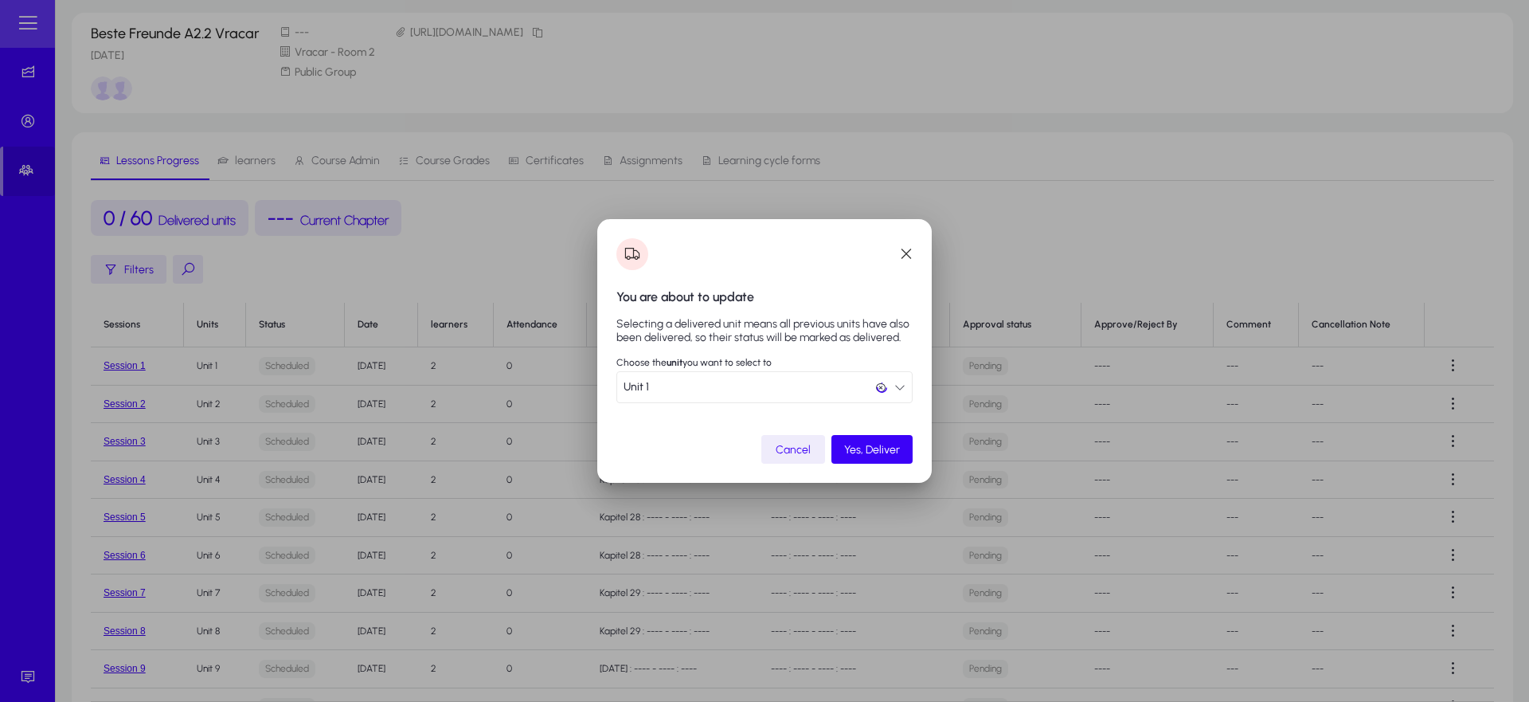
scroll to position [0, 0]
click at [886, 445] on span "Yes, Deliver" at bounding box center [872, 450] width 56 height 14
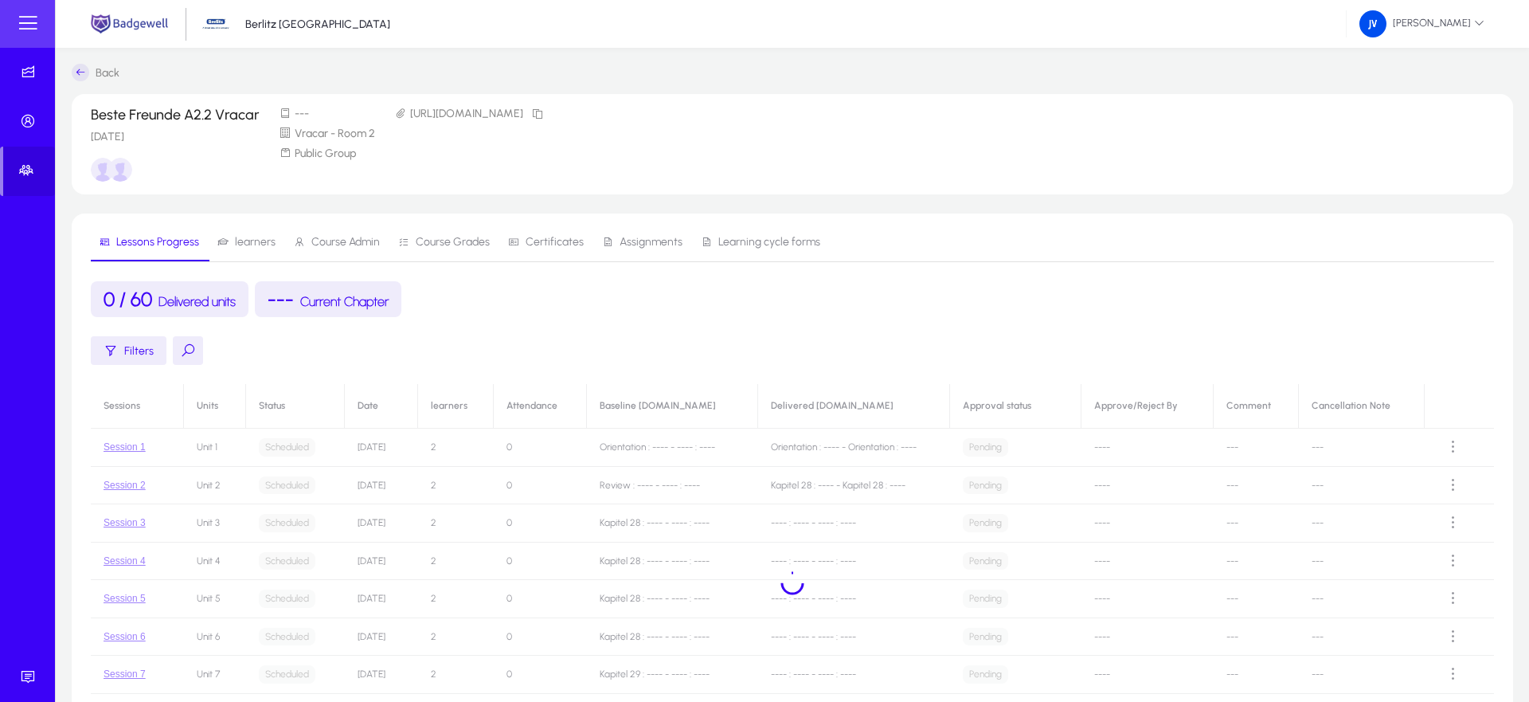
scroll to position [81, 0]
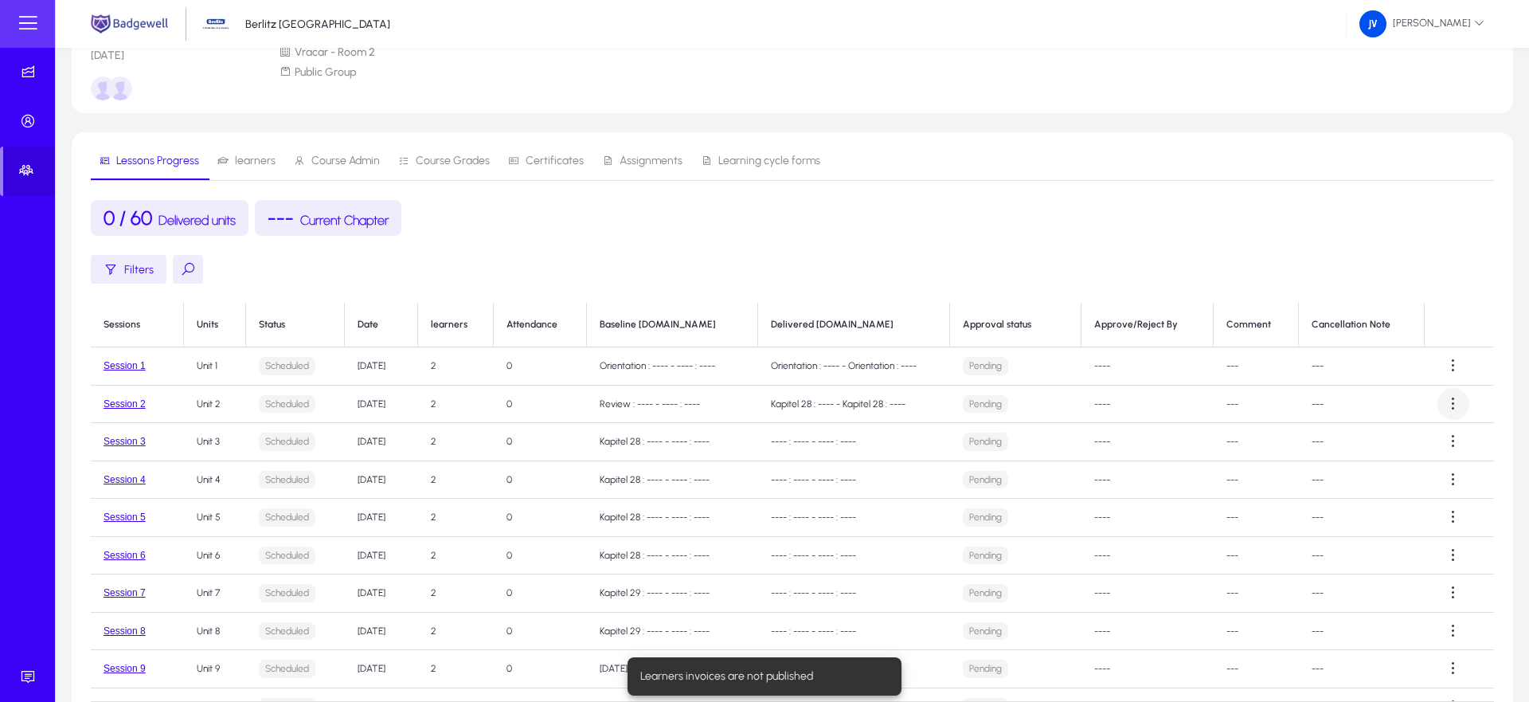
click at [1456, 402] on span at bounding box center [1454, 404] width 32 height 32
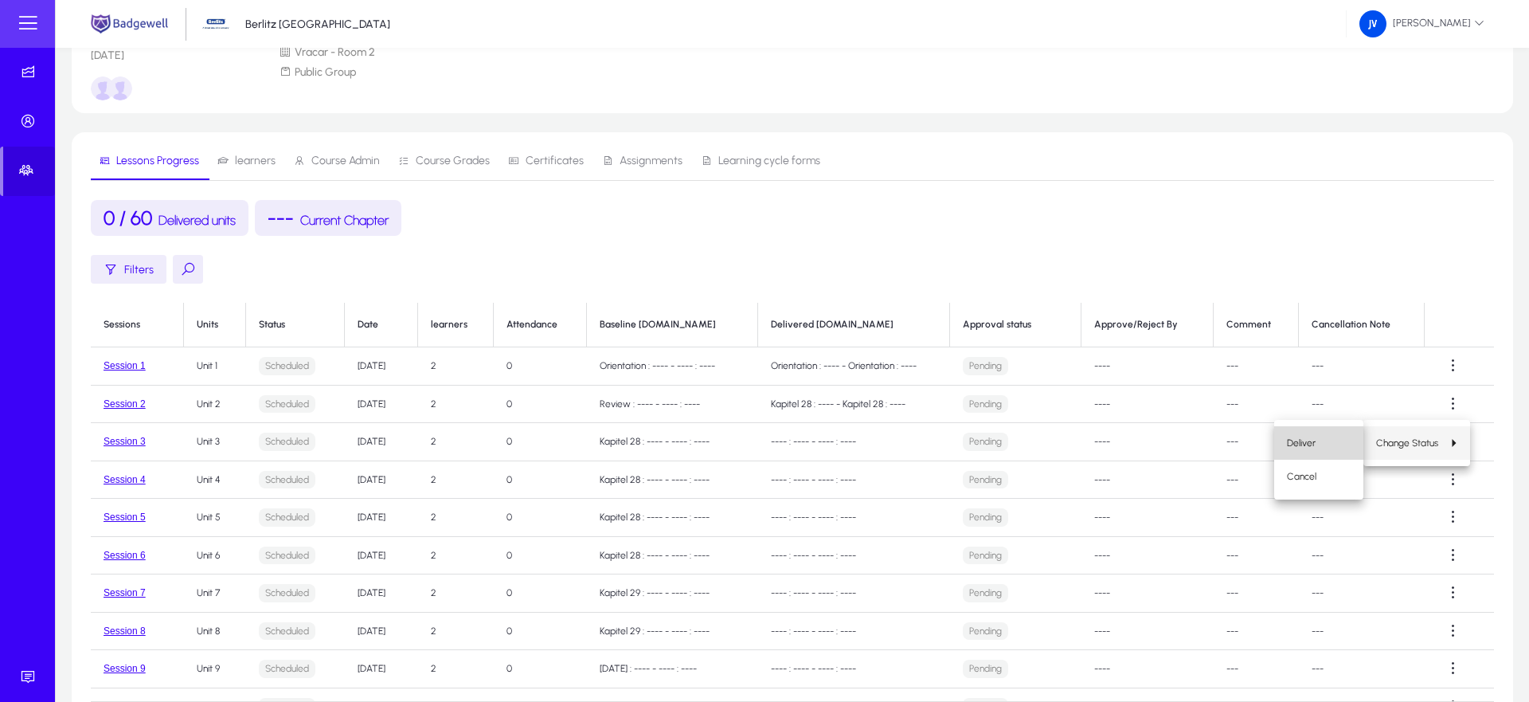
click at [1323, 443] on span "Deliver" at bounding box center [1319, 443] width 64 height 14
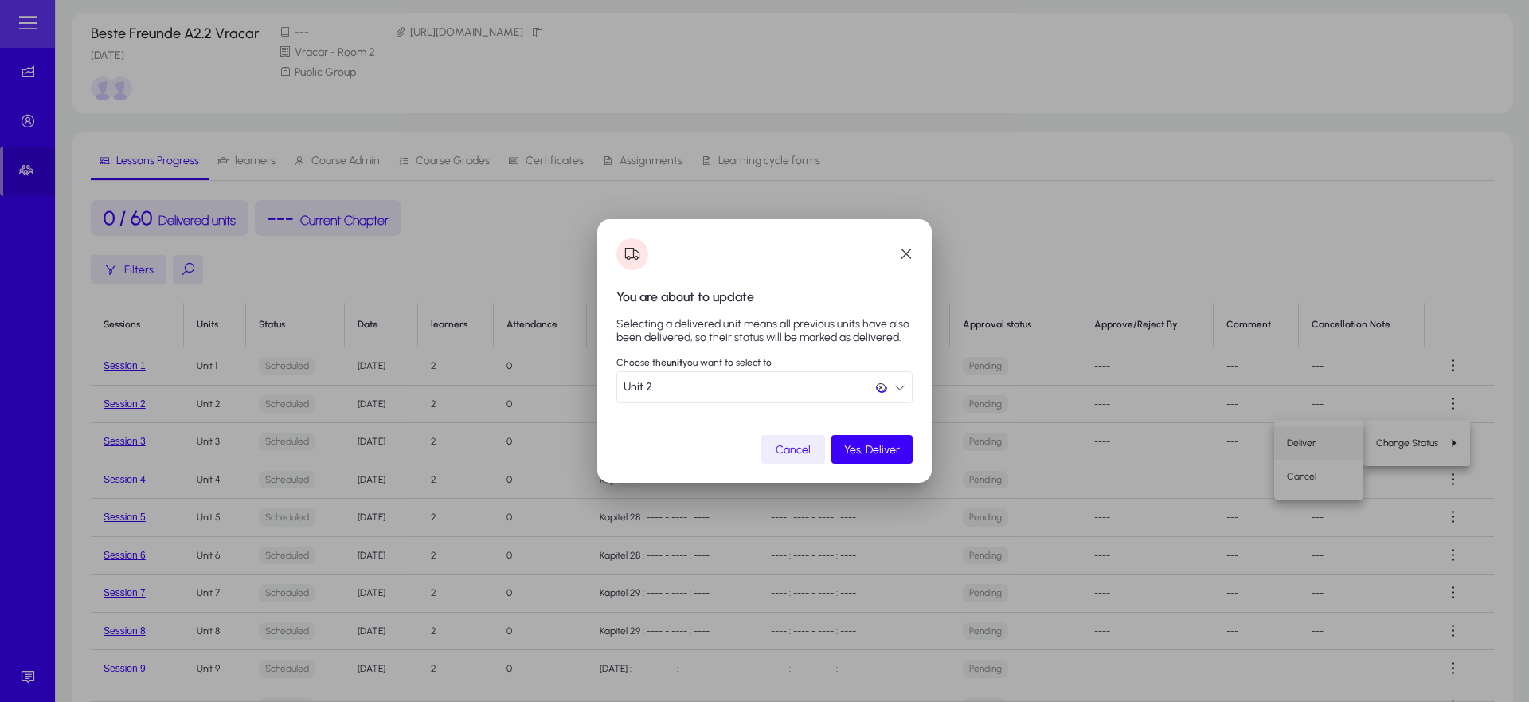
scroll to position [0, 0]
click at [872, 455] on span "Yes, Deliver" at bounding box center [872, 450] width 56 height 14
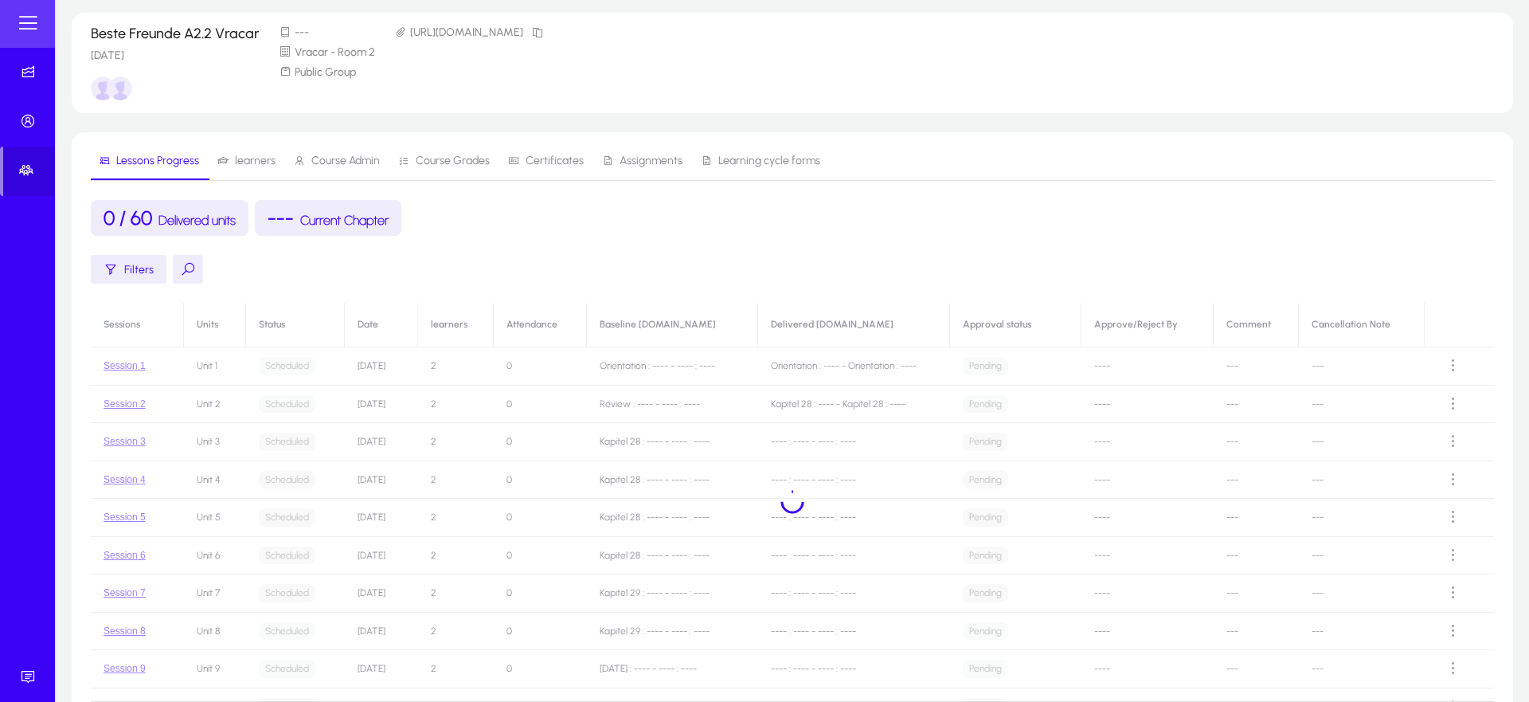
scroll to position [81, 0]
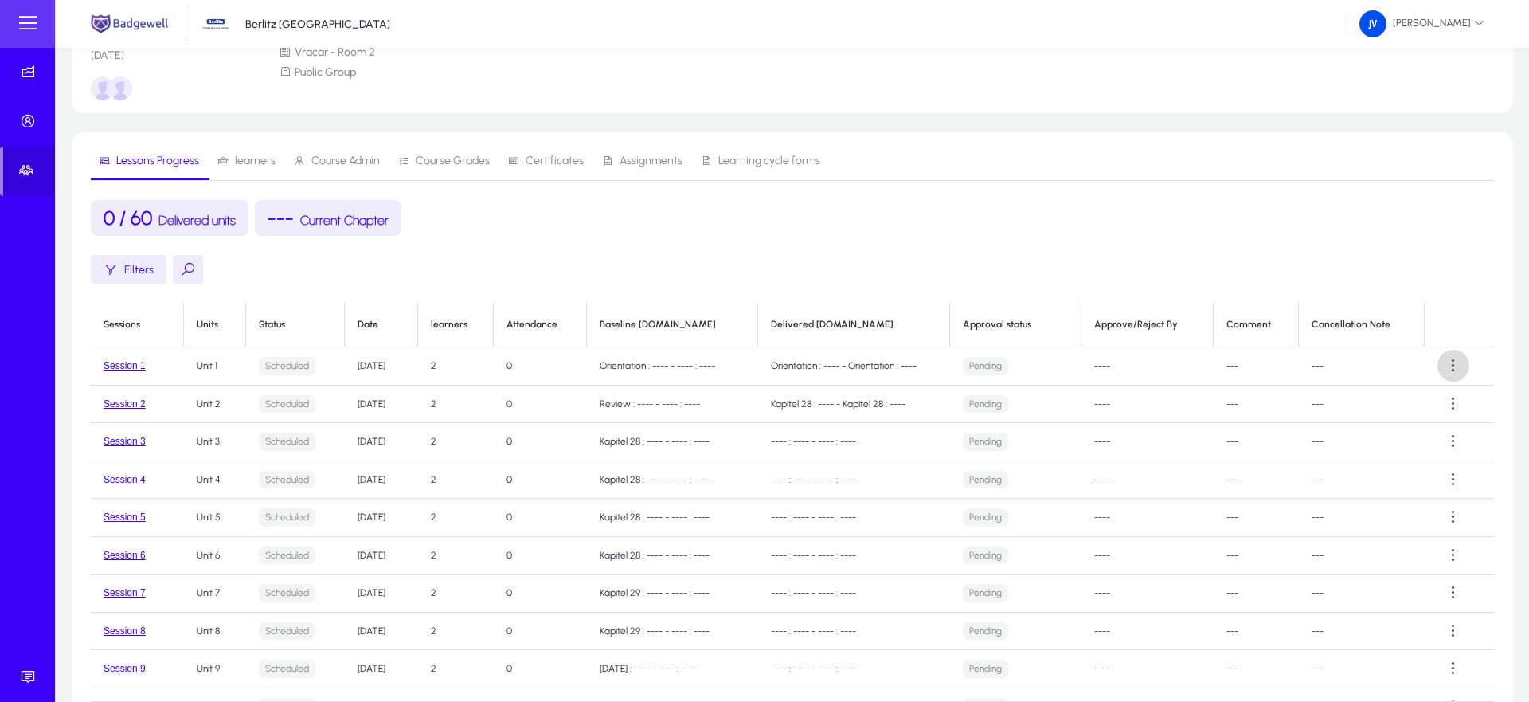
click at [1455, 362] on span at bounding box center [1454, 366] width 32 height 32
click at [1412, 405] on span "Change Status" at bounding box center [1407, 404] width 62 height 14
click at [1329, 403] on span "Deliver" at bounding box center [1319, 404] width 64 height 14
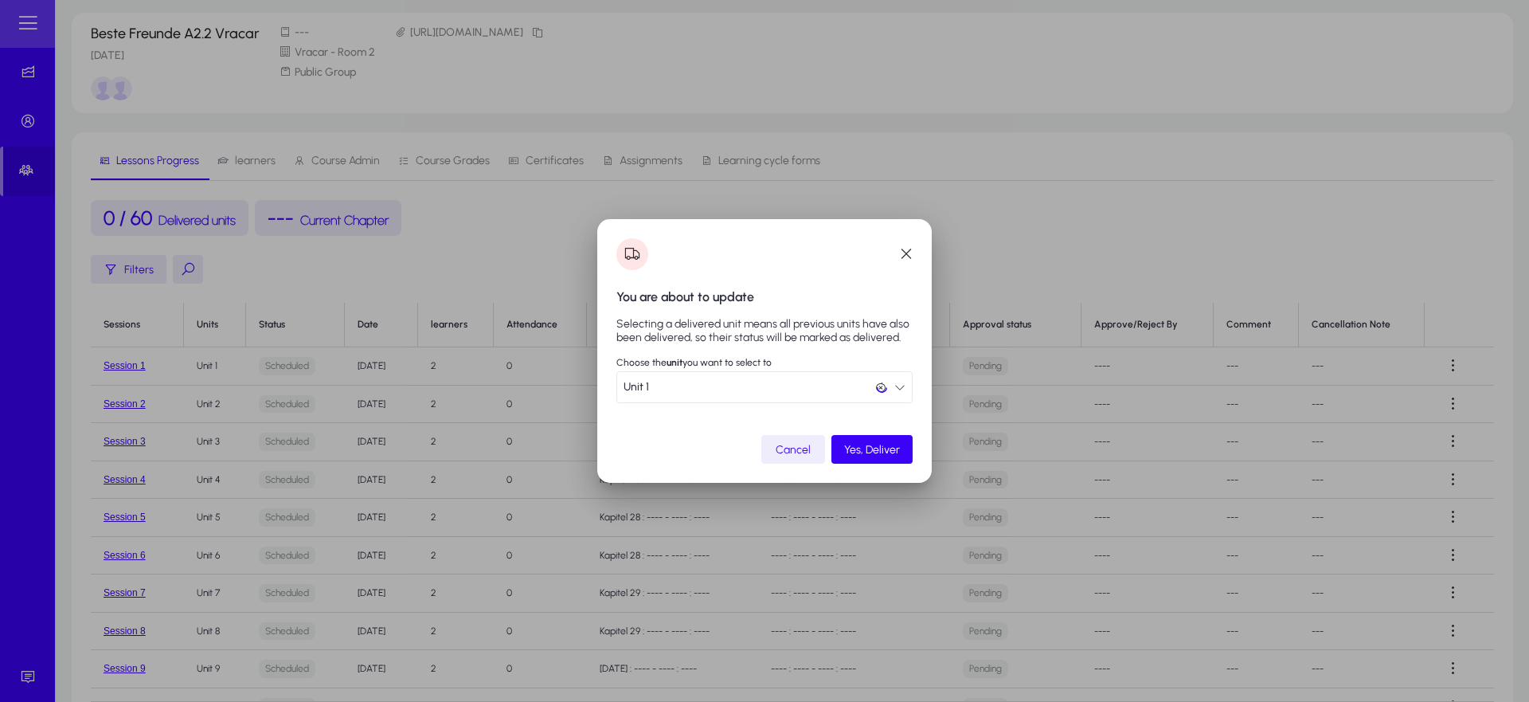
scroll to position [0, 0]
click at [900, 387] on icon "button" at bounding box center [899, 386] width 11 height 11
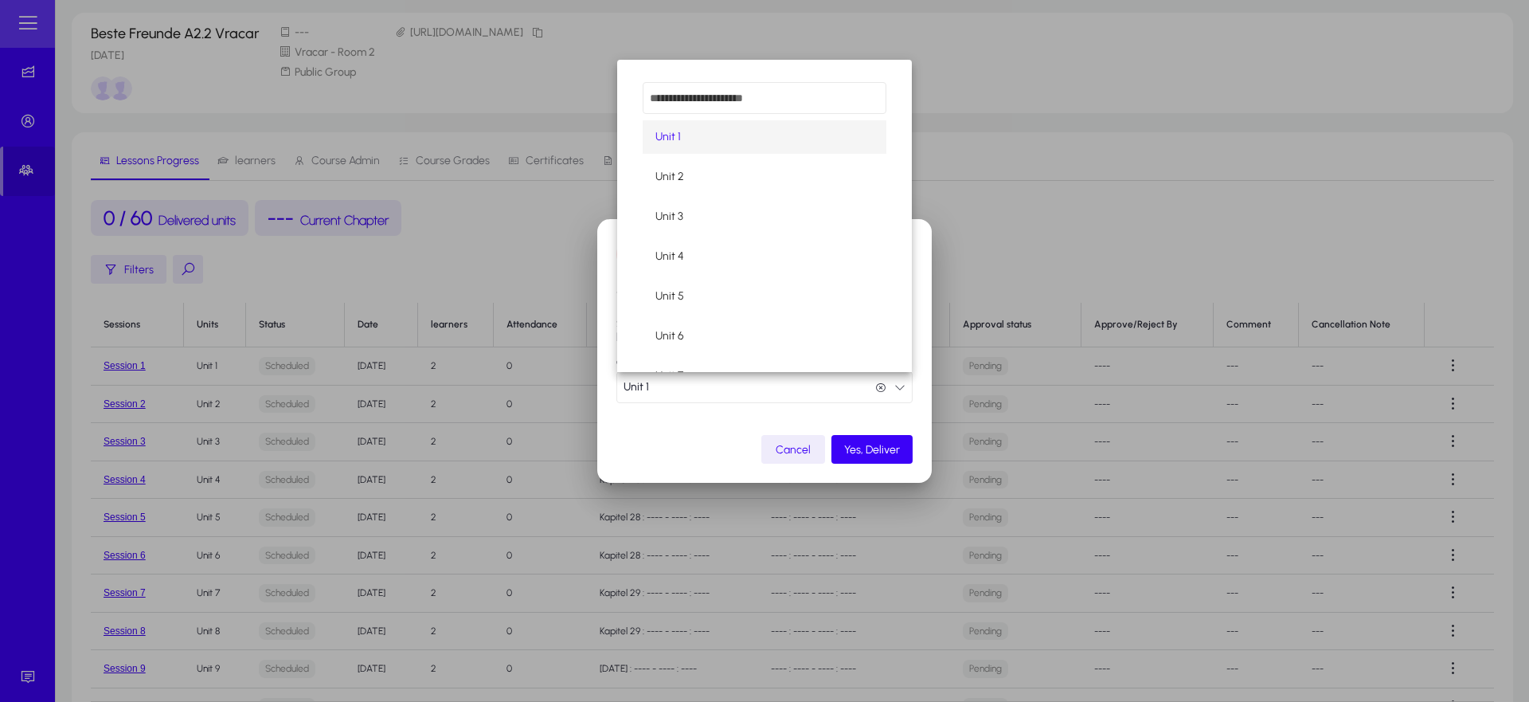
click at [741, 131] on mat-option "Unit 1" at bounding box center [765, 136] width 244 height 33
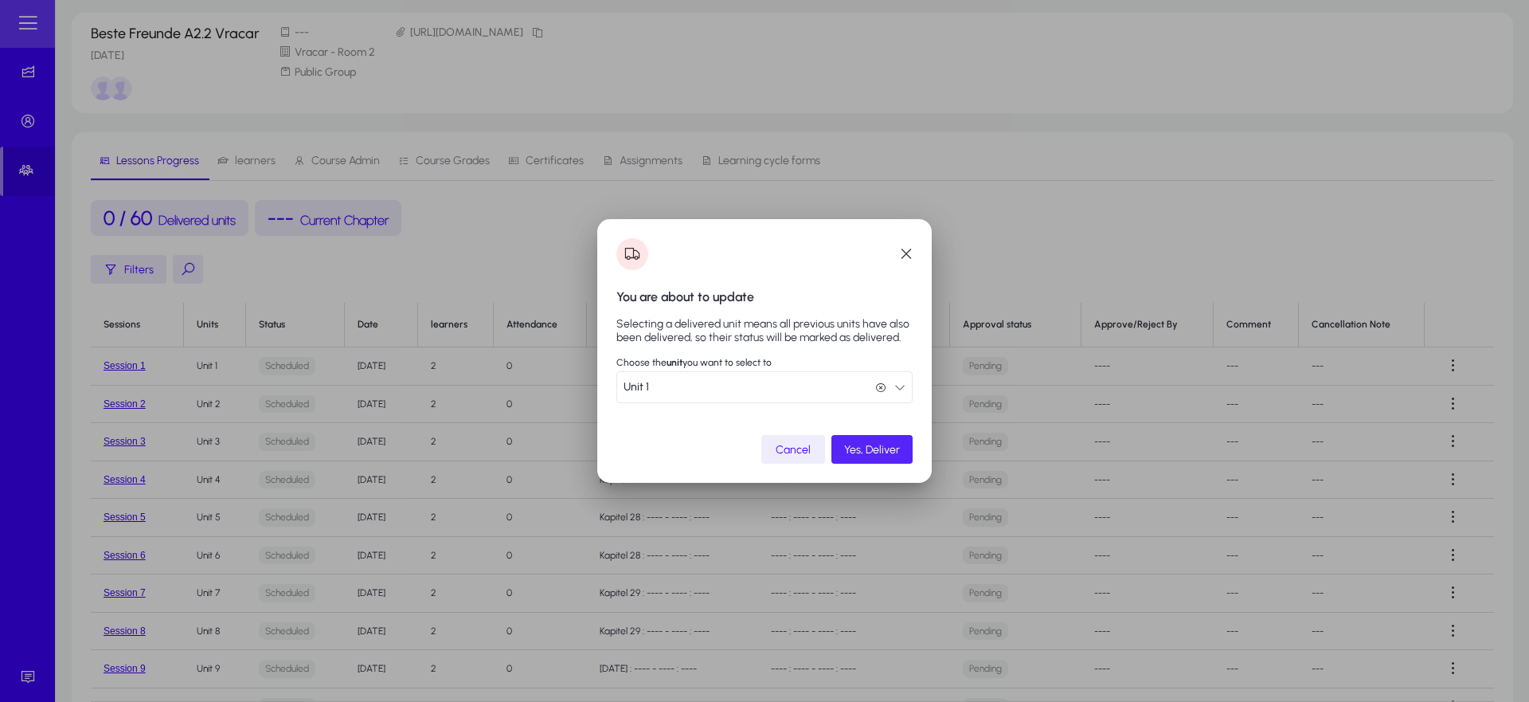
click at [861, 443] on span "Yes, Deliver" at bounding box center [872, 450] width 56 height 14
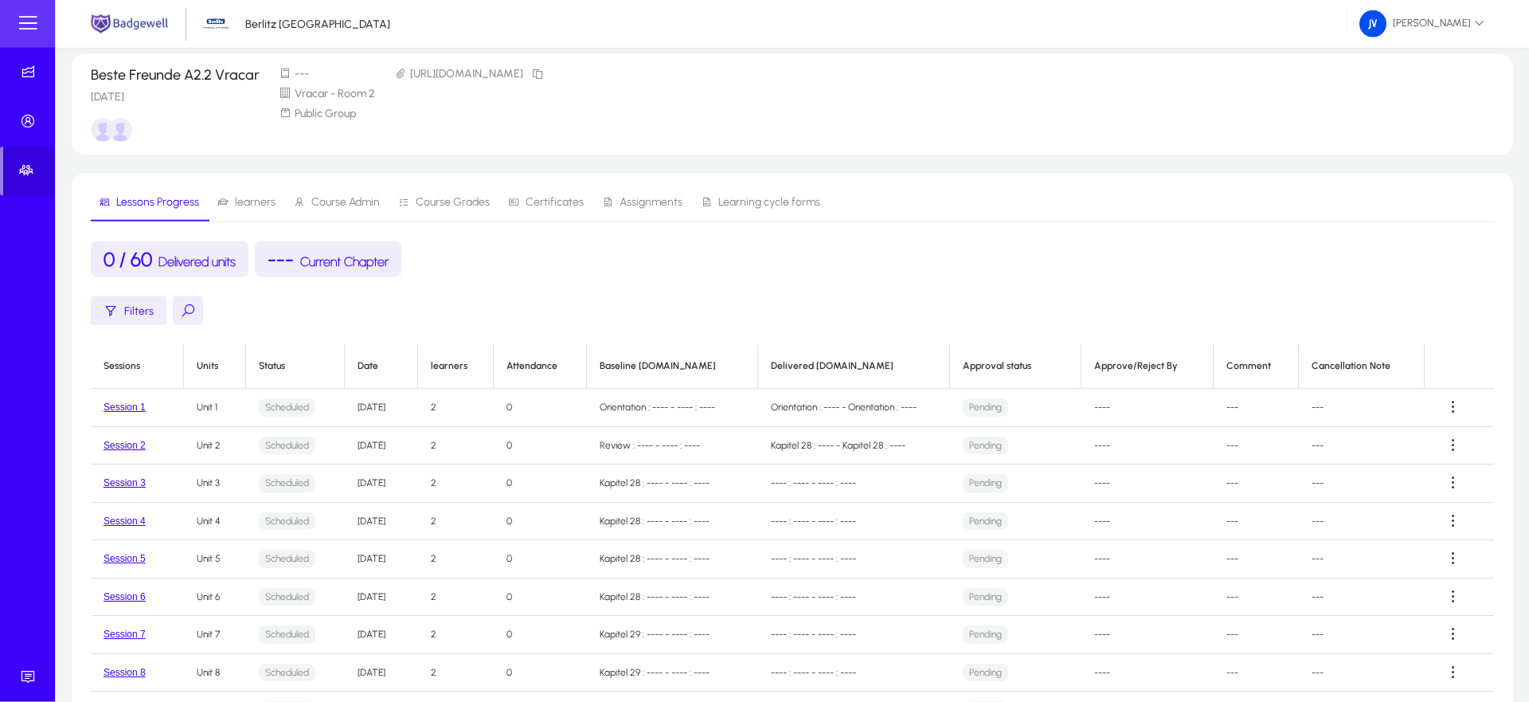
scroll to position [81, 0]
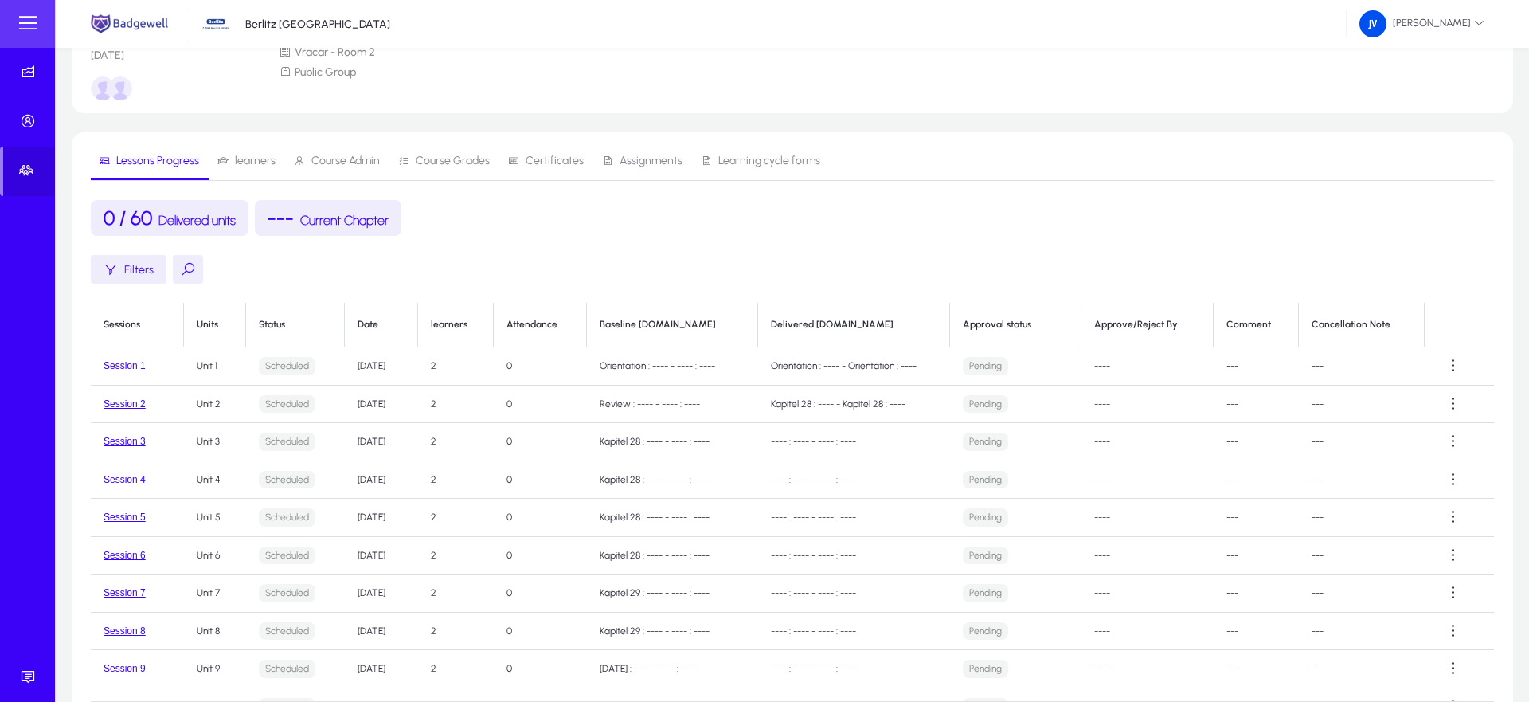
click at [118, 370] on button "Session 1" at bounding box center [125, 365] width 42 height 11
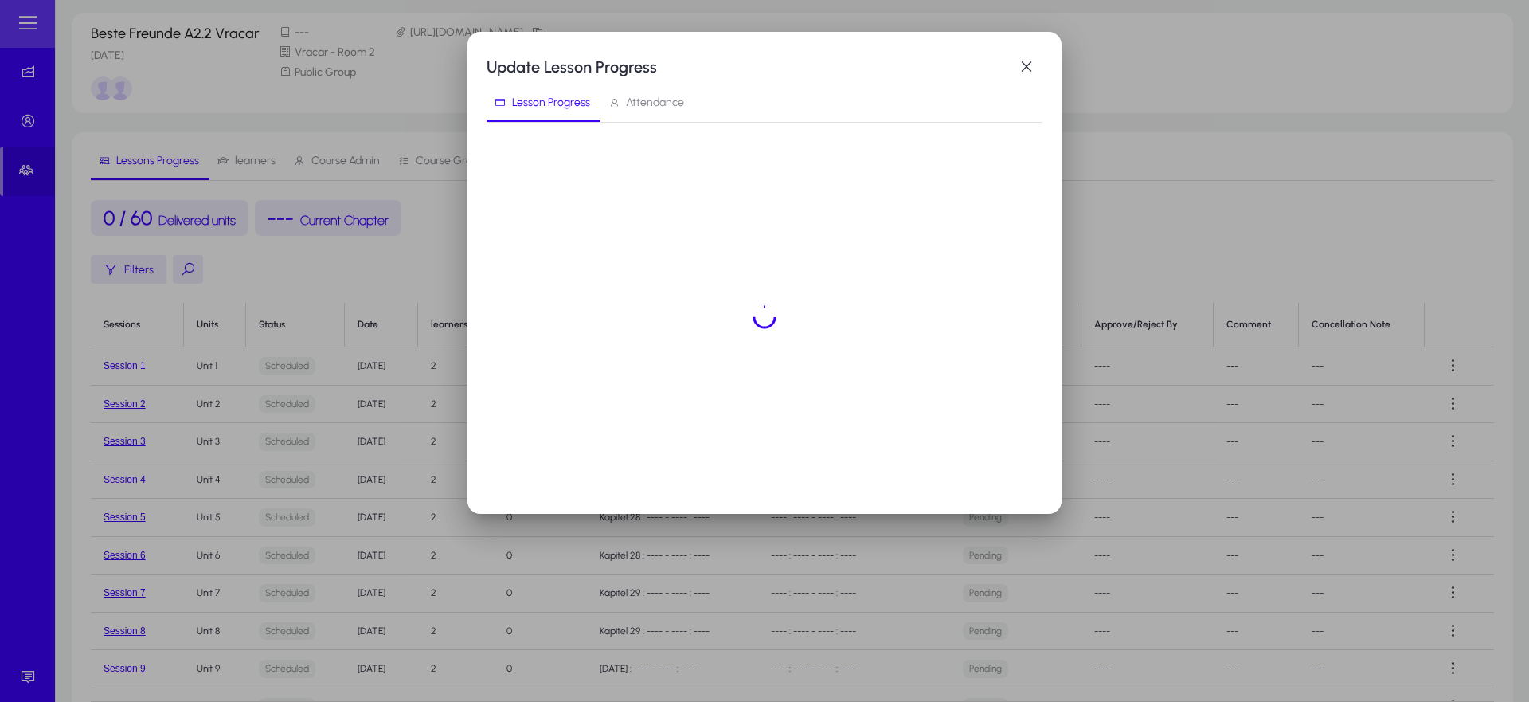
scroll to position [0, 0]
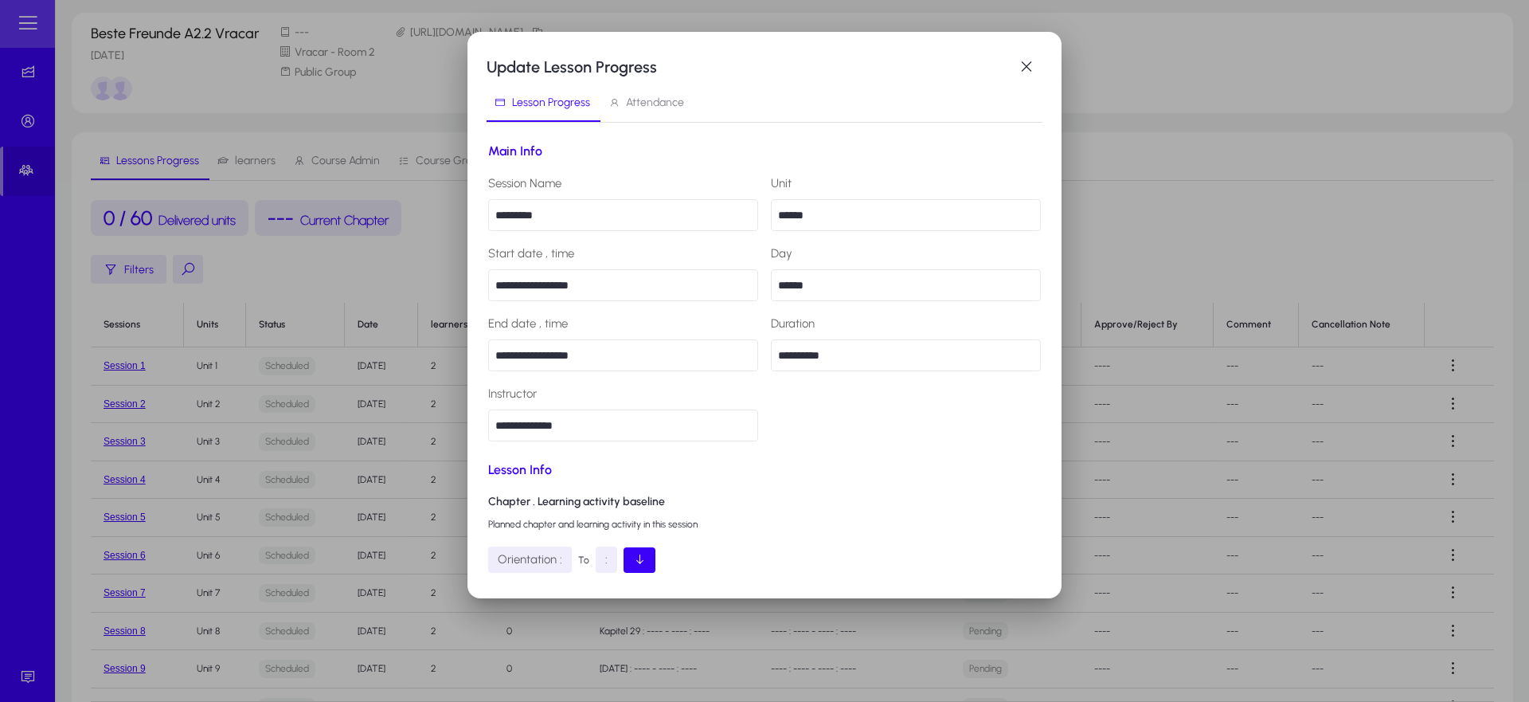
click at [661, 95] on span "Attendance" at bounding box center [646, 103] width 76 height 38
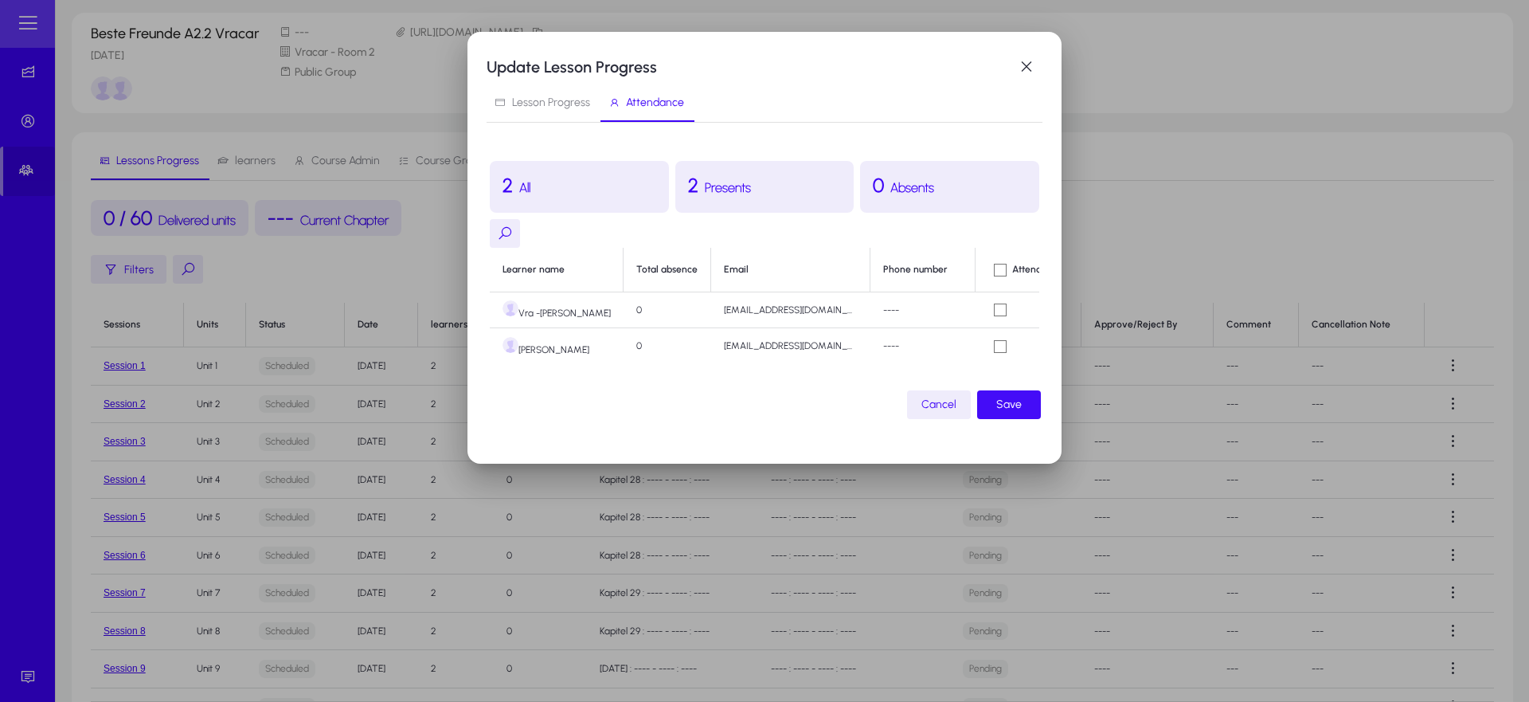
click at [1008, 411] on span "Save" at bounding box center [1008, 404] width 25 height 19
click at [1017, 64] on span "button" at bounding box center [1027, 67] width 32 height 32
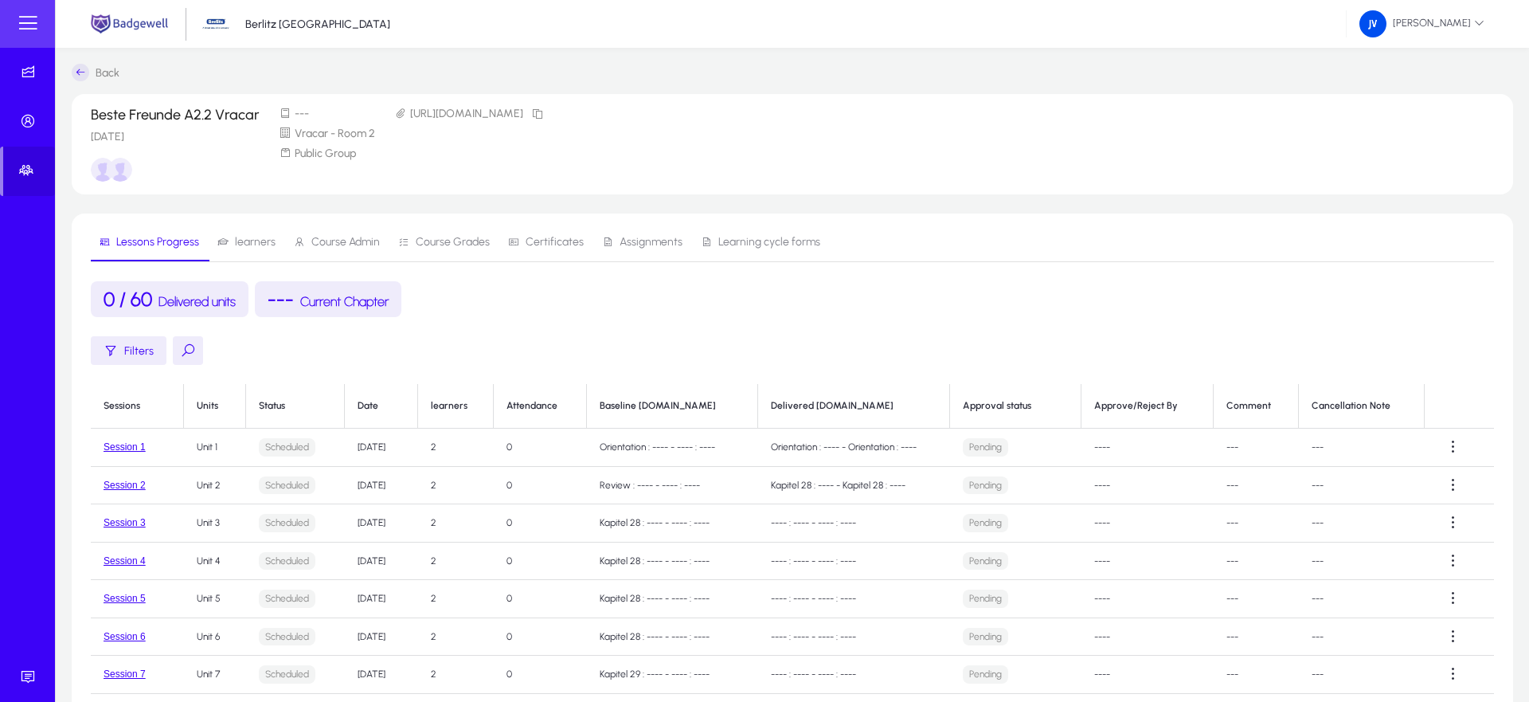
scroll to position [81, 0]
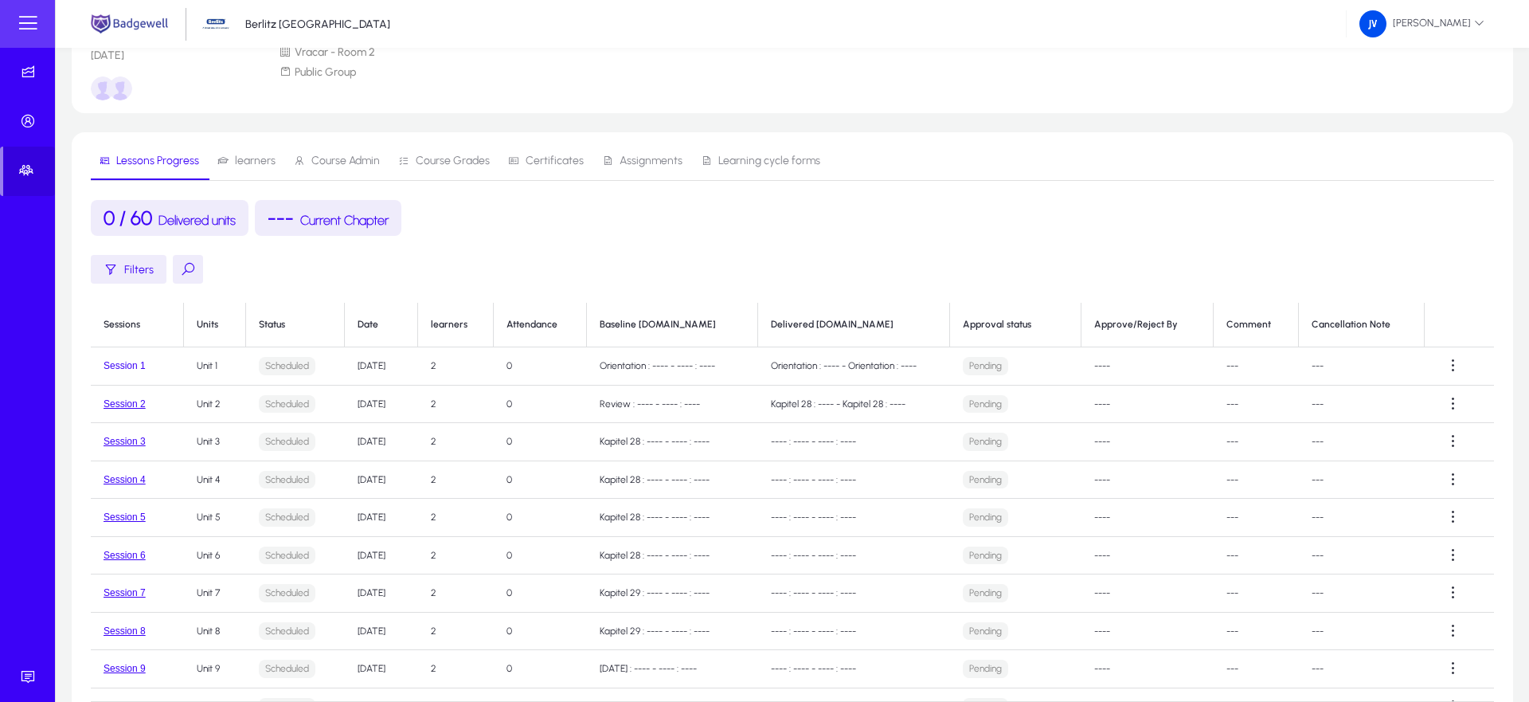
click at [123, 368] on button "Session 1" at bounding box center [125, 365] width 42 height 11
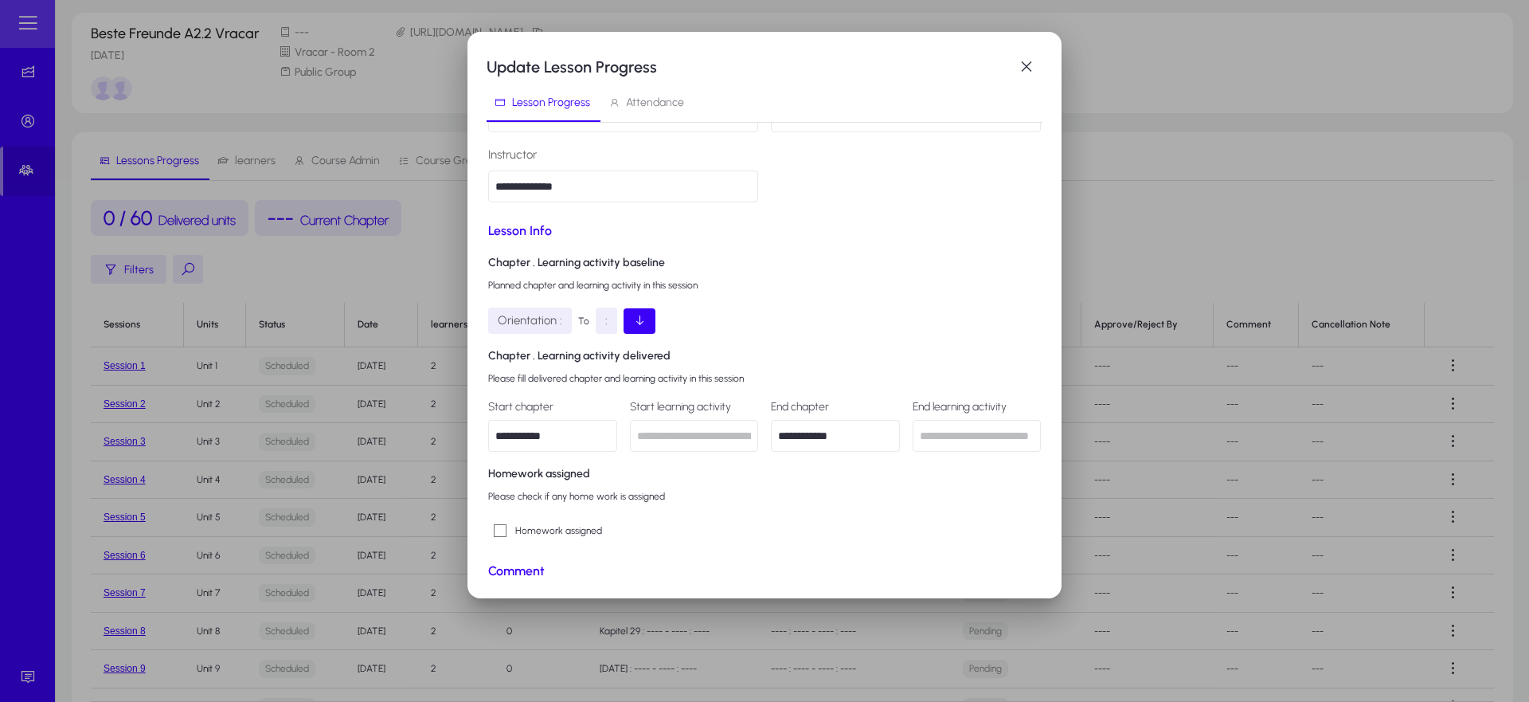
scroll to position [172, 0]
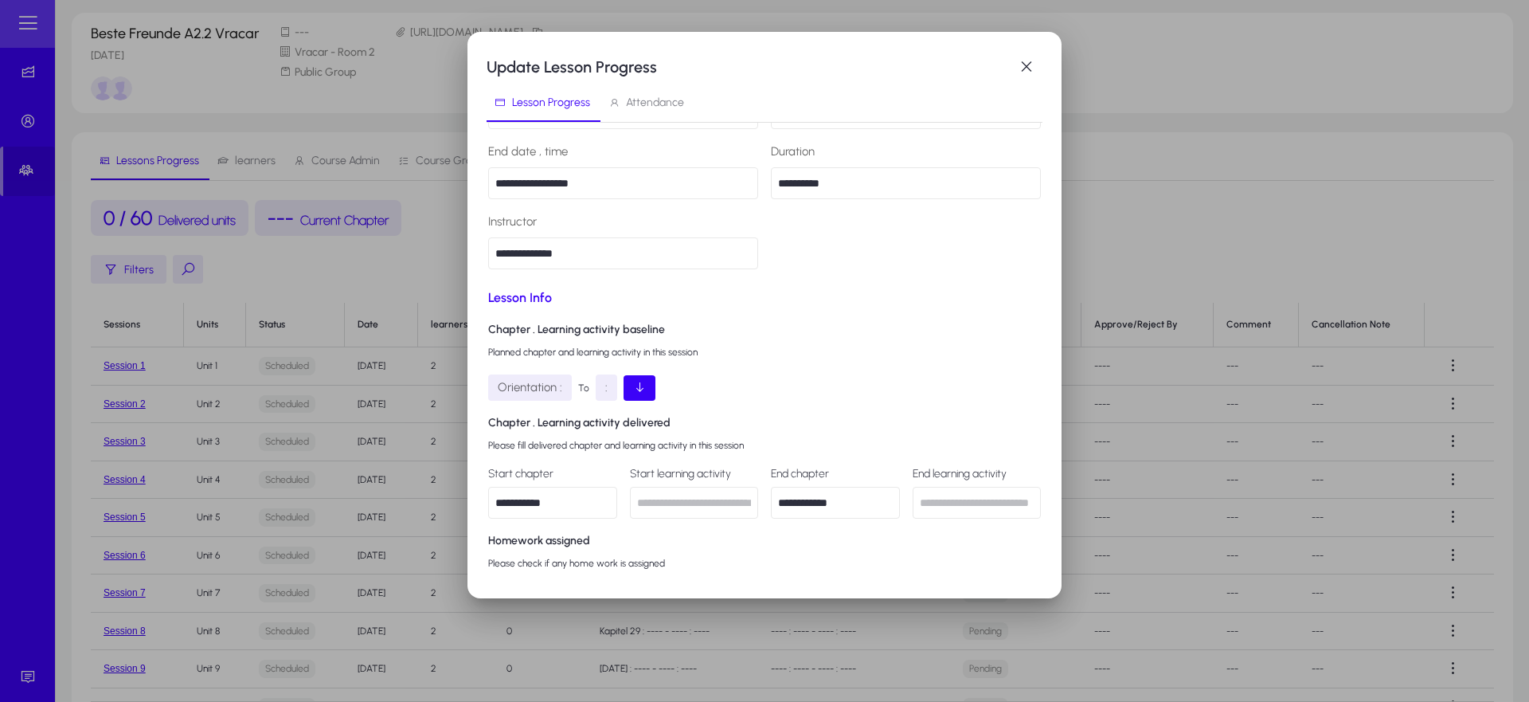
click at [650, 99] on span "Attendance" at bounding box center [655, 102] width 58 height 11
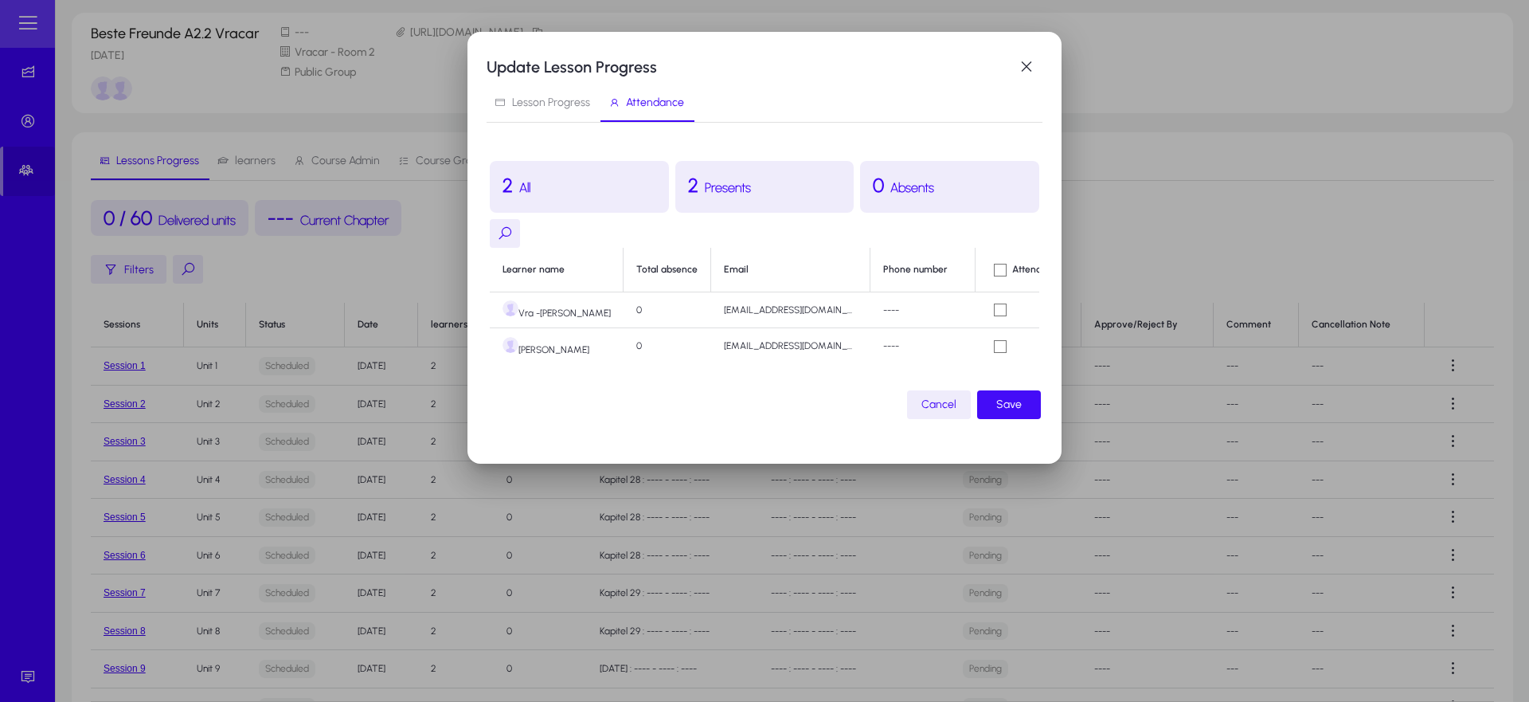
click at [994, 397] on span "button" at bounding box center [1009, 404] width 64 height 38
click at [1024, 65] on span "button" at bounding box center [1027, 67] width 32 height 32
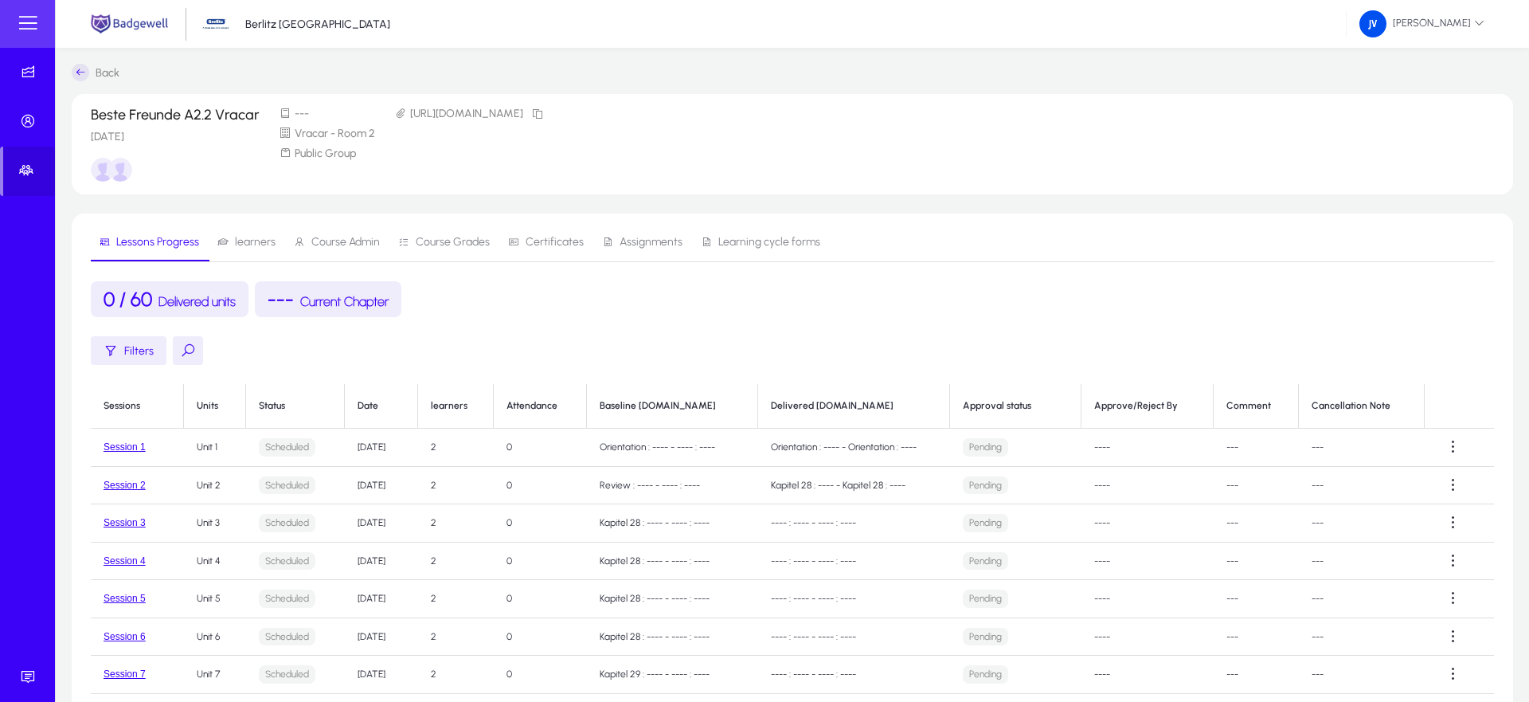
scroll to position [81, 0]
